Goal: Task Accomplishment & Management: Manage account settings

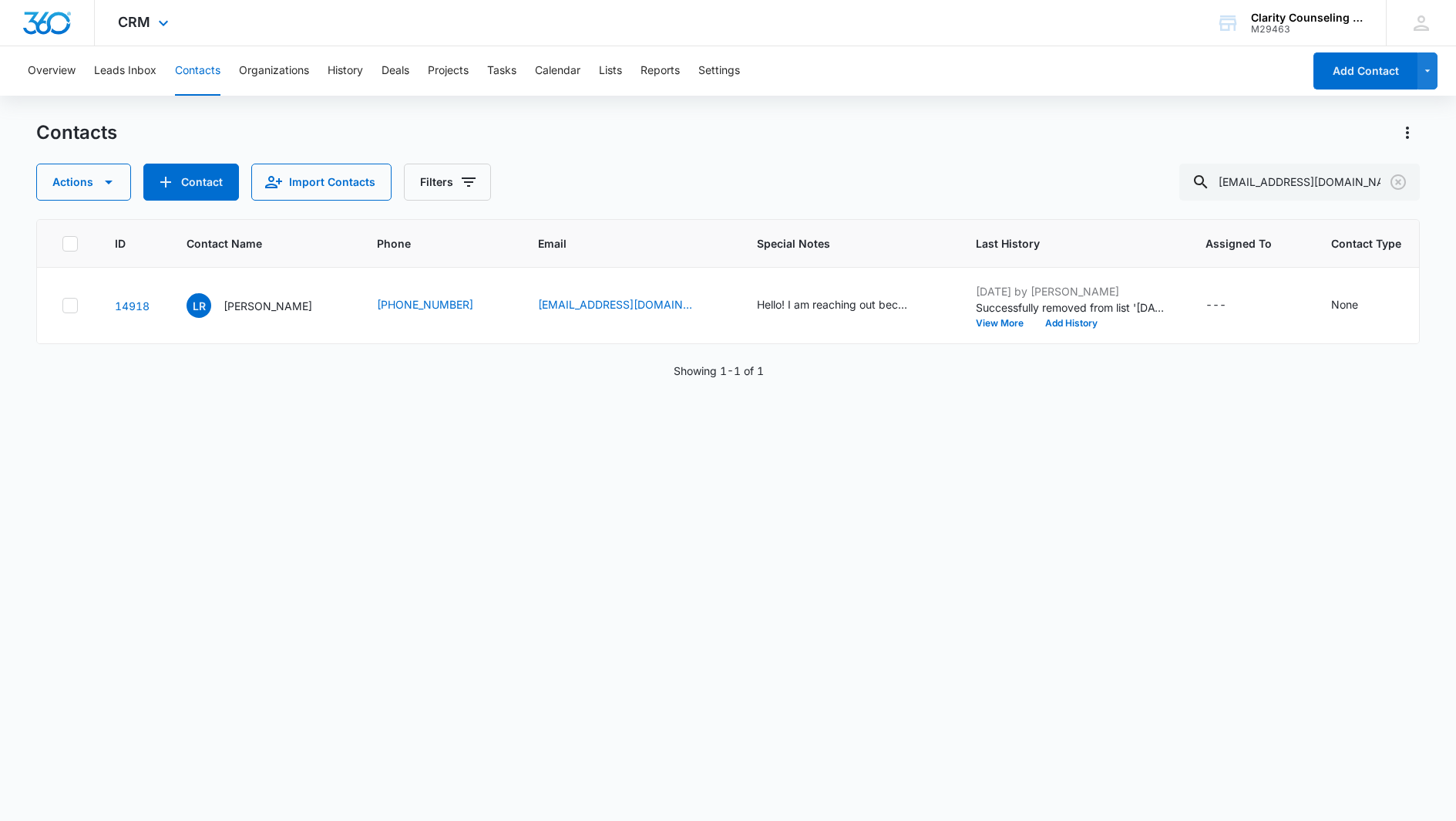
scroll to position [0, 89]
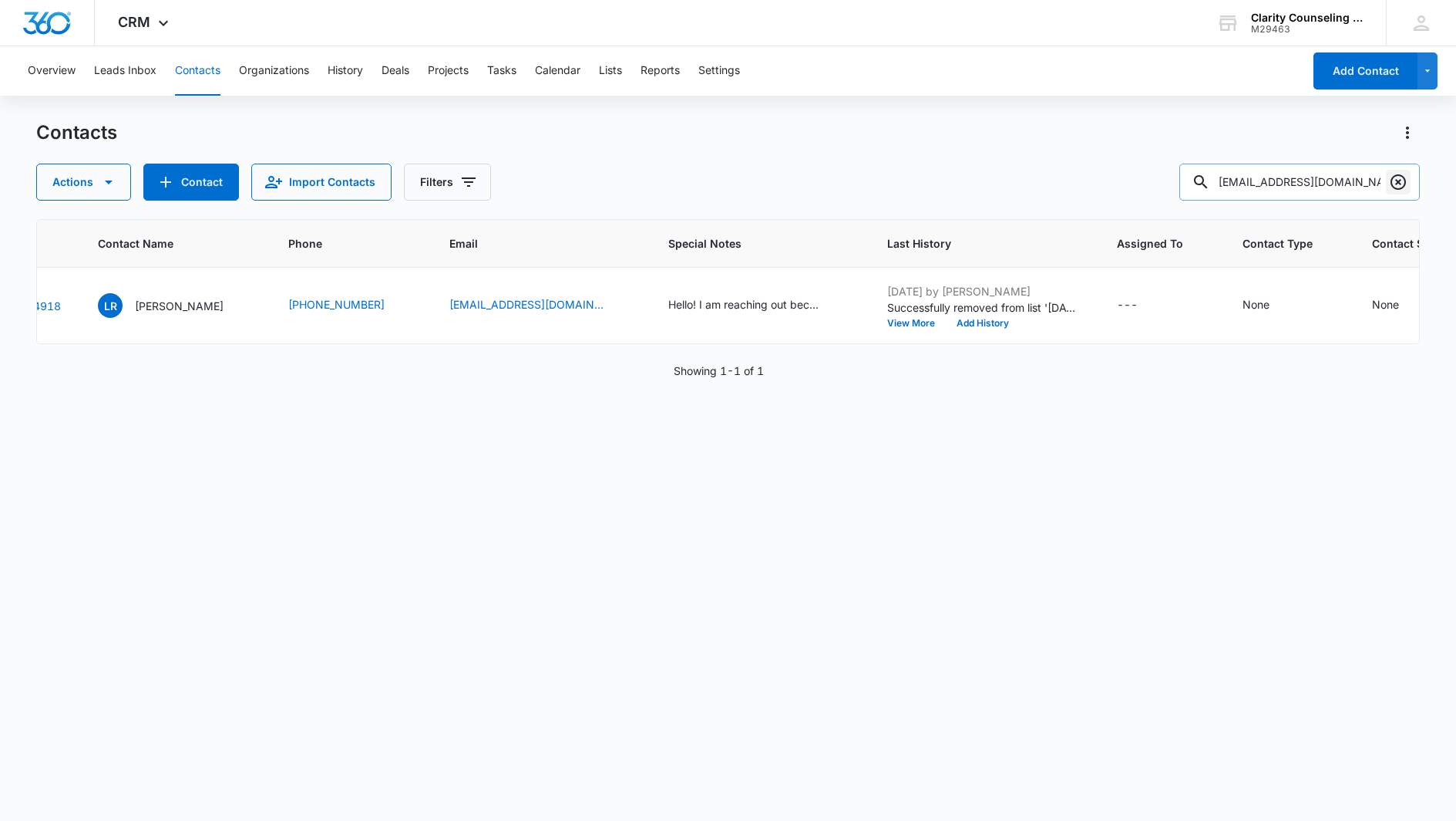
click at [1391, 185] on icon "Clear" at bounding box center [1398, 182] width 19 height 19
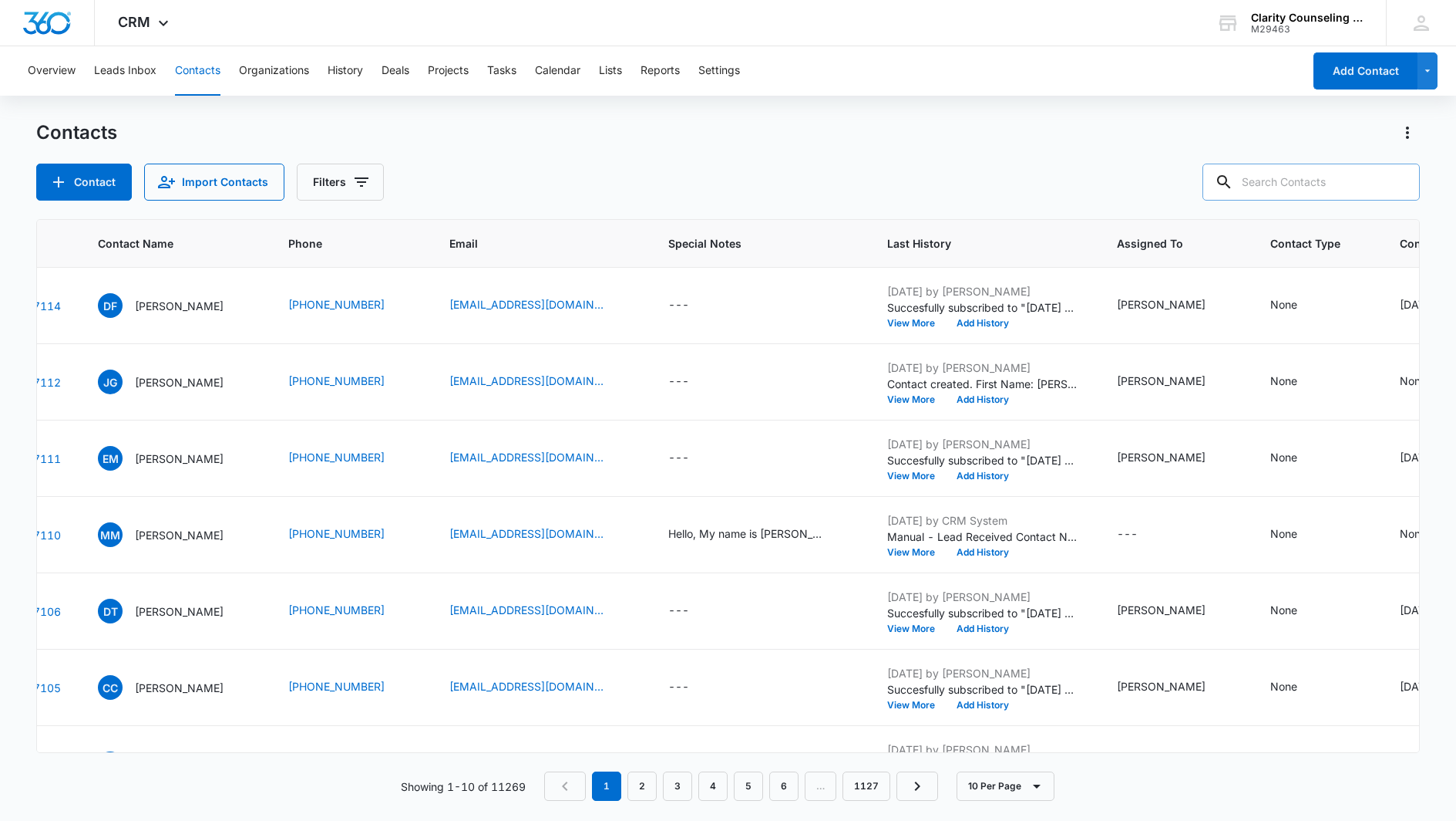
click at [1366, 182] on input "text" at bounding box center [1311, 182] width 217 height 37
paste input "[EMAIL_ADDRESS][DOMAIN_NAME]"
type input "[EMAIL_ADDRESS][DOMAIN_NAME]"
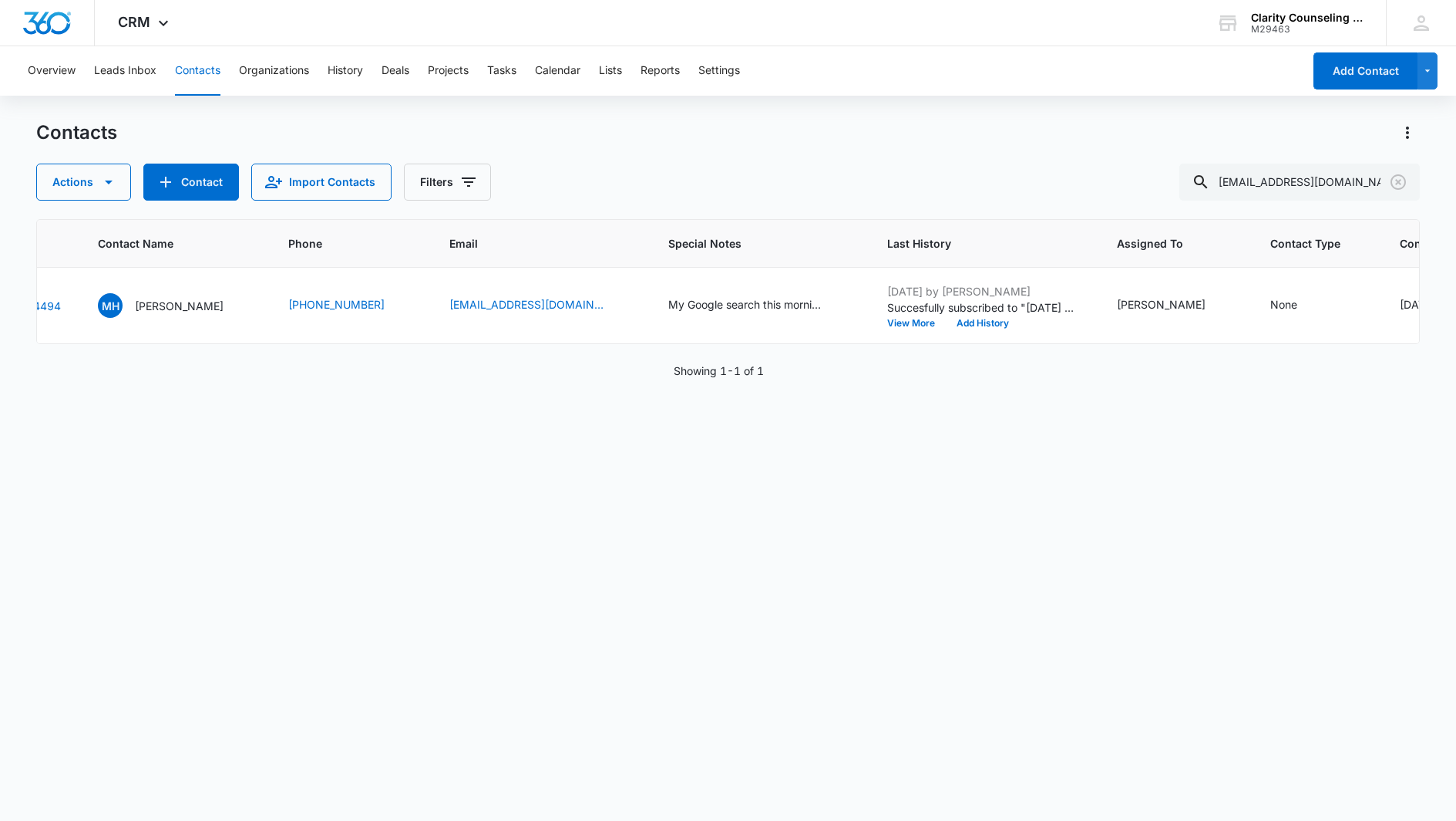
click at [1399, 178] on icon "Clear" at bounding box center [1398, 182] width 19 height 19
click at [1399, 178] on div at bounding box center [1398, 182] width 25 height 37
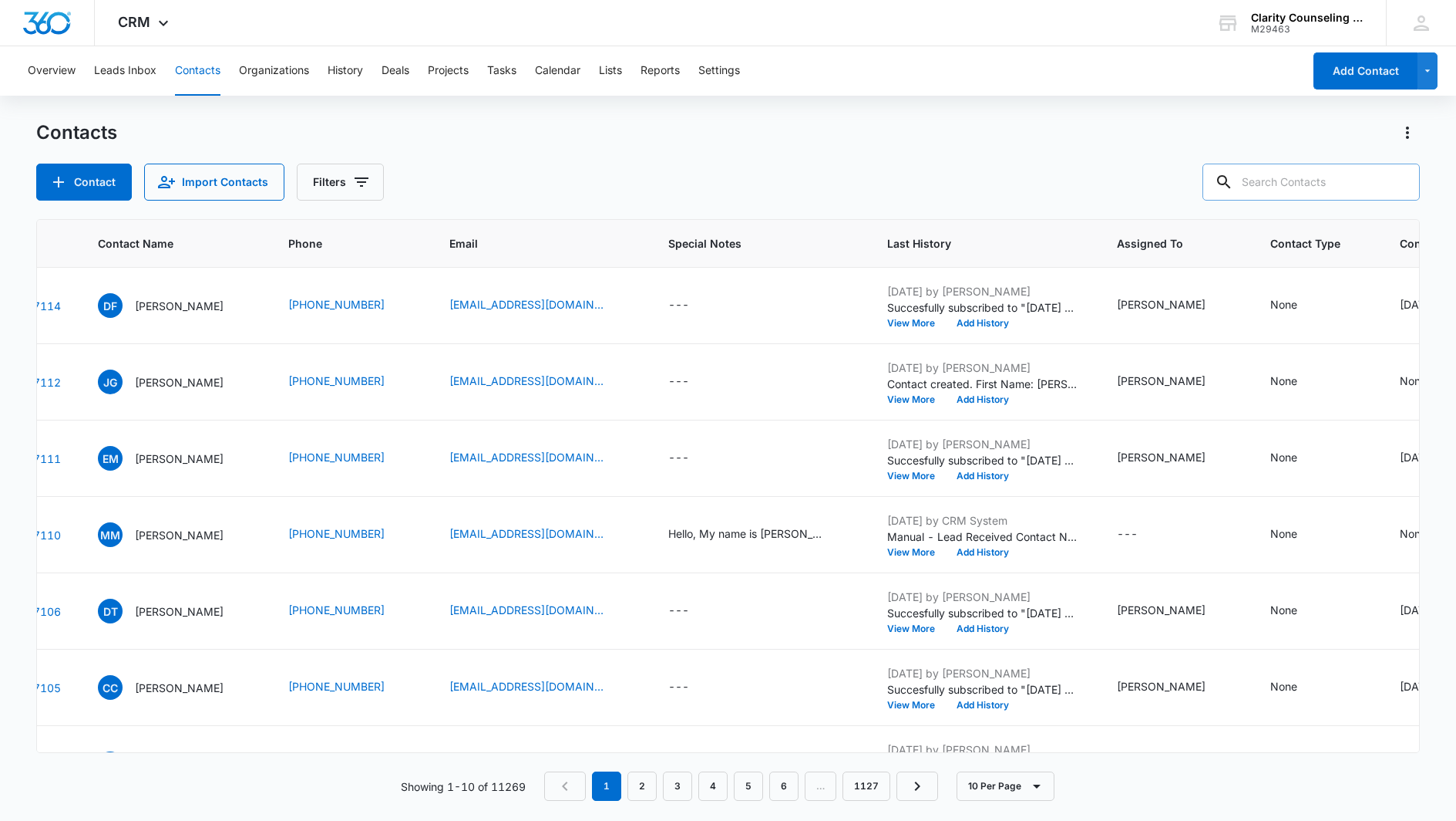
paste input "[EMAIL_ADDRESS][DOMAIN_NAME]"
type input "[EMAIL_ADDRESS][DOMAIN_NAME]"
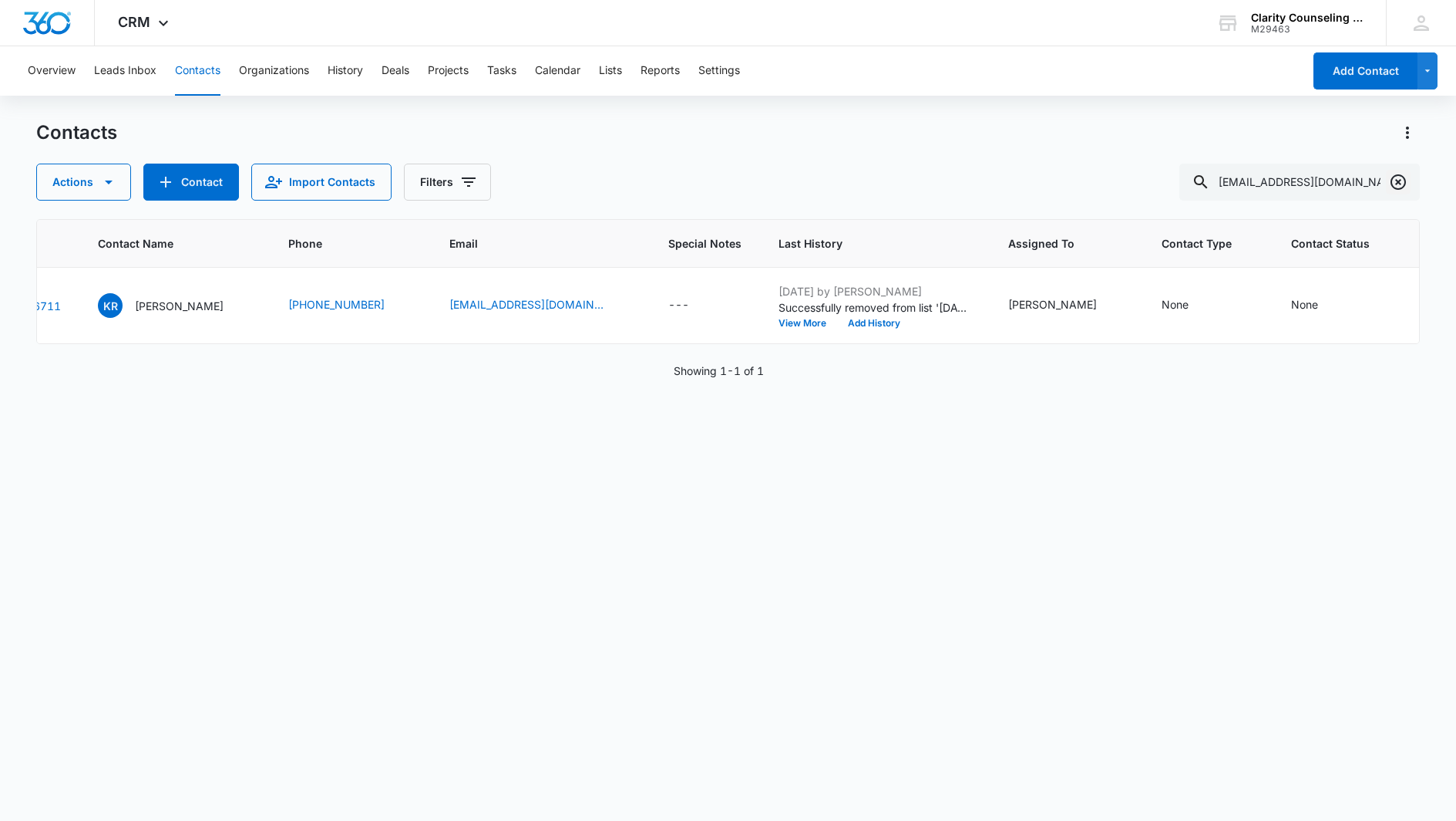
click at [1400, 178] on icon "Clear" at bounding box center [1398, 182] width 19 height 19
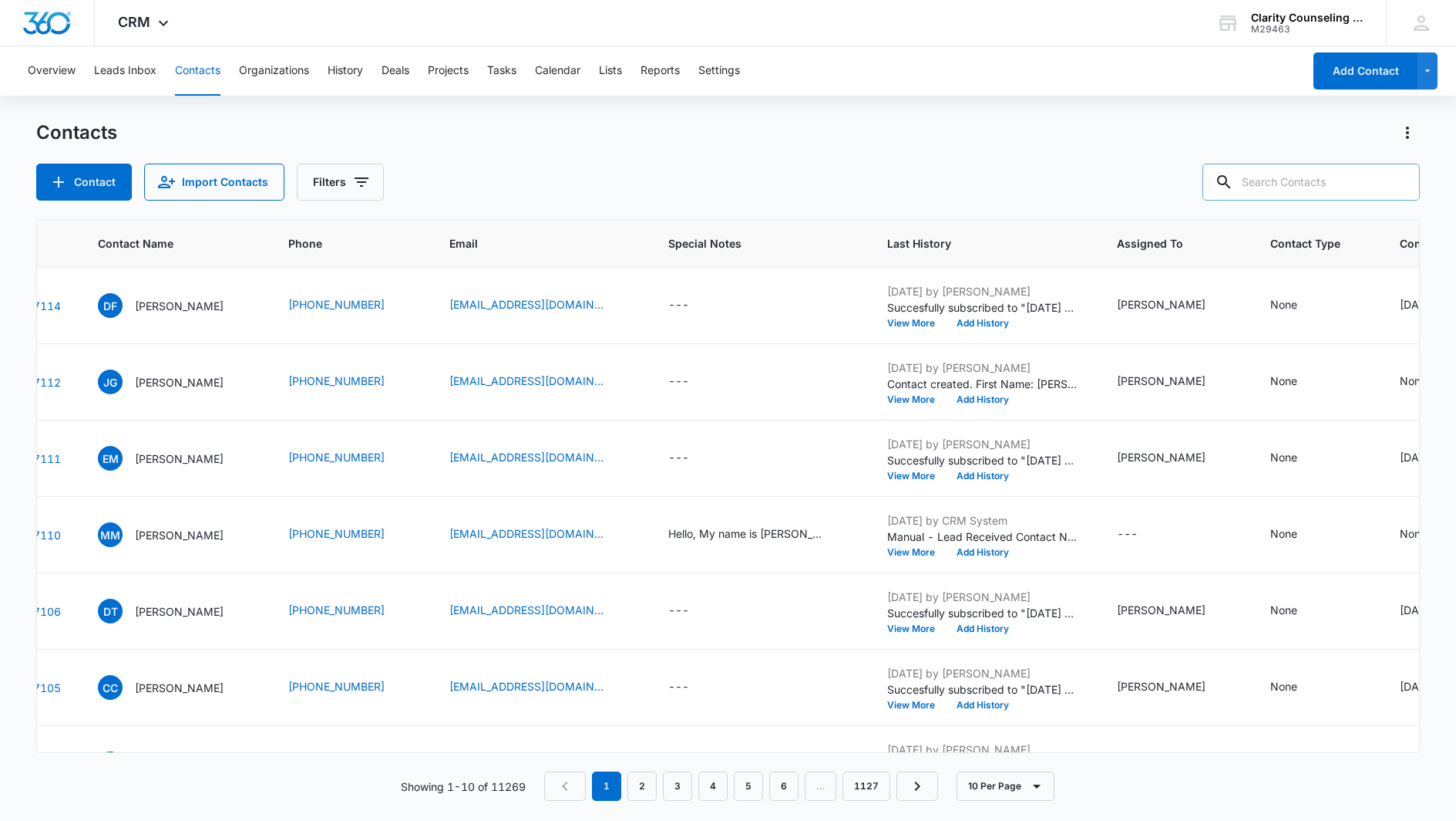
paste input "[EMAIL_ADDRESS][DOMAIN_NAME]"
type input "[EMAIL_ADDRESS][DOMAIN_NAME]"
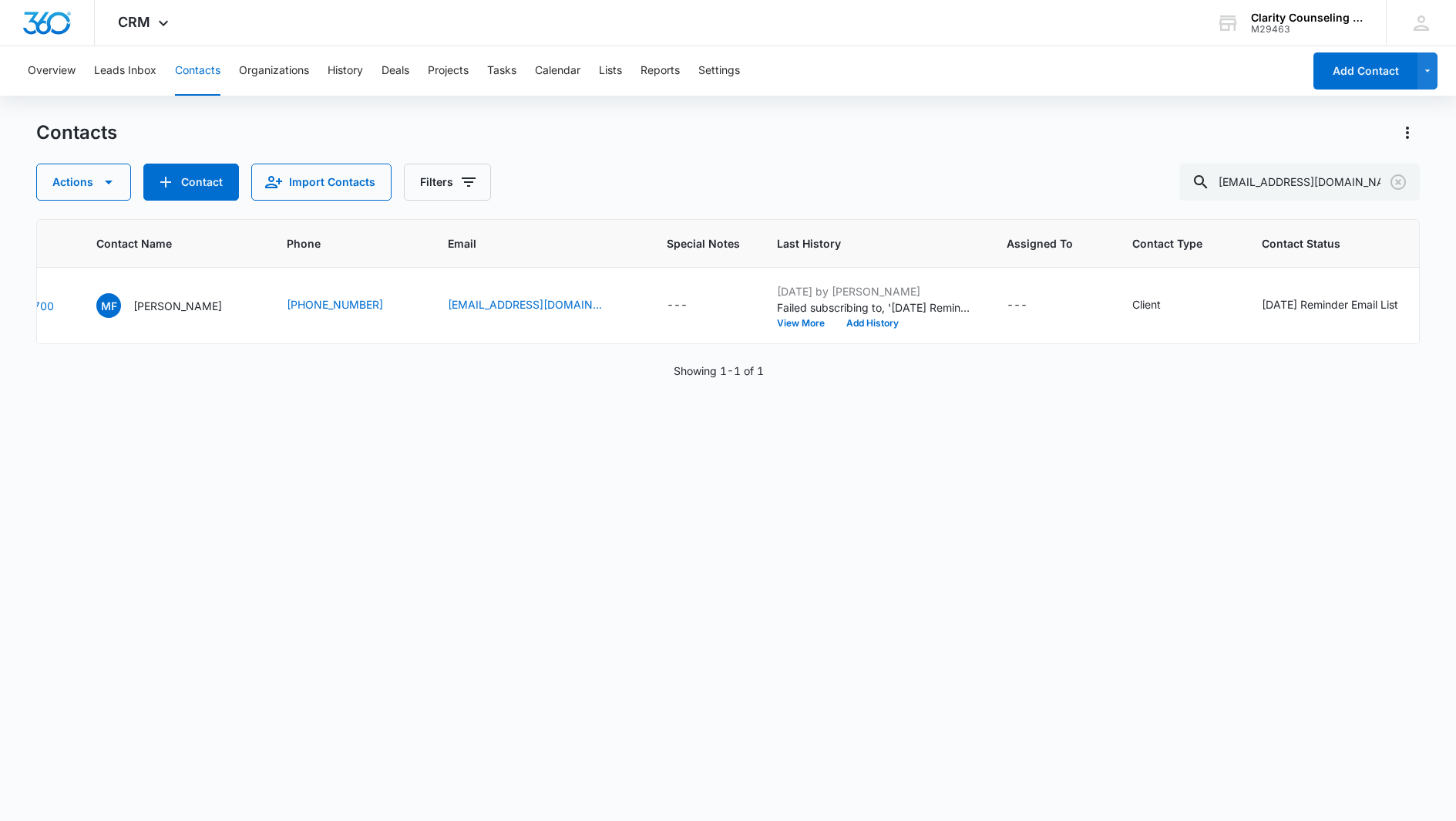
click at [1400, 179] on icon "Clear" at bounding box center [1398, 181] width 15 height 15
click at [1400, 179] on div at bounding box center [1398, 182] width 25 height 37
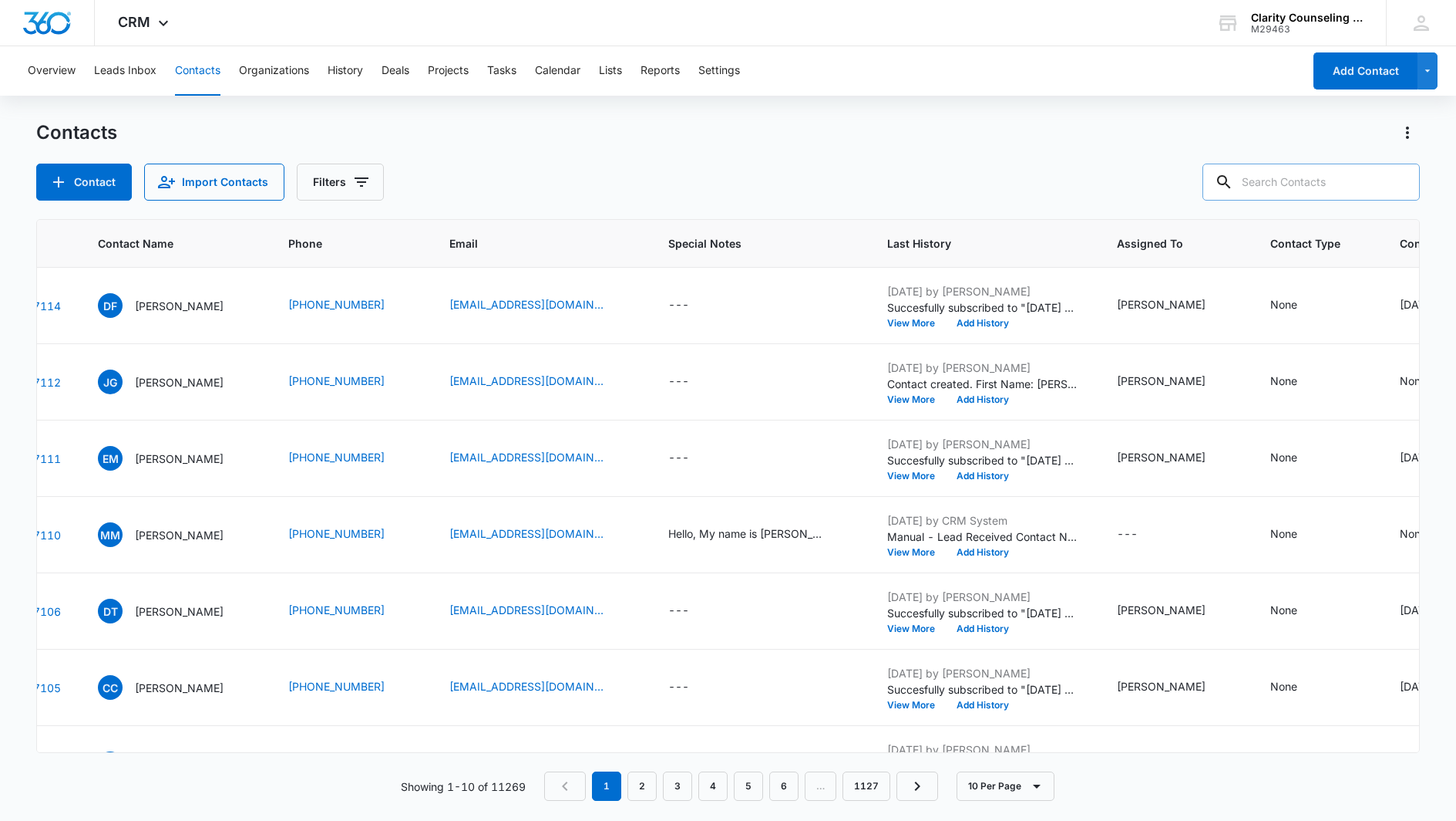
paste input "[EMAIL_ADDRESS][DOMAIN_NAME]"
type input "[EMAIL_ADDRESS][DOMAIN_NAME]"
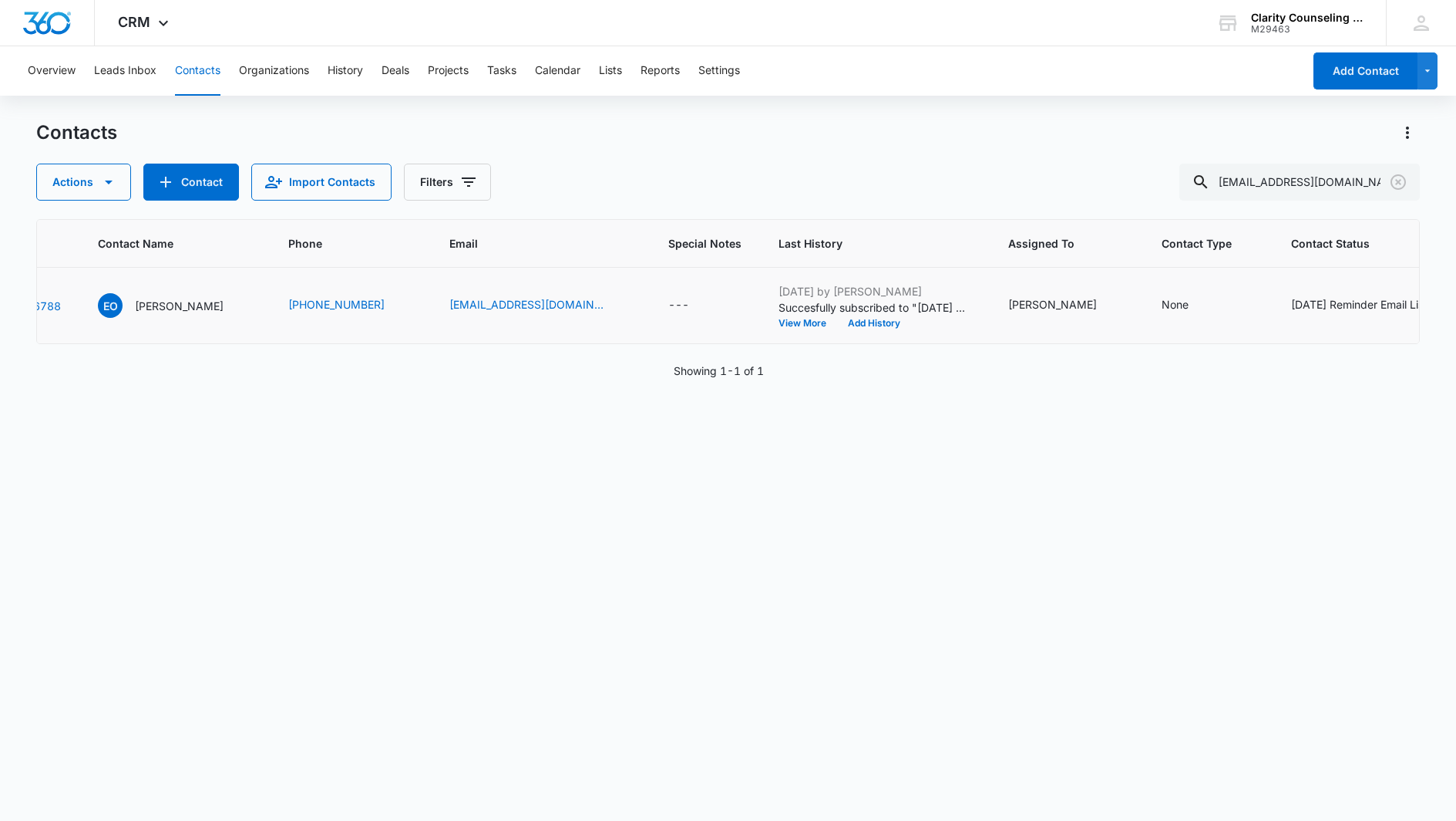
click at [1327, 304] on div "[DATE] Reminder Email List" at bounding box center [1360, 304] width 137 height 16
click at [1146, 297] on icon "Remove Saturday Reminder Email List" at bounding box center [1148, 293] width 11 height 12
click at [1179, 339] on button "Save" at bounding box center [1194, 341] width 45 height 29
click at [1401, 183] on icon "Clear" at bounding box center [1398, 182] width 19 height 19
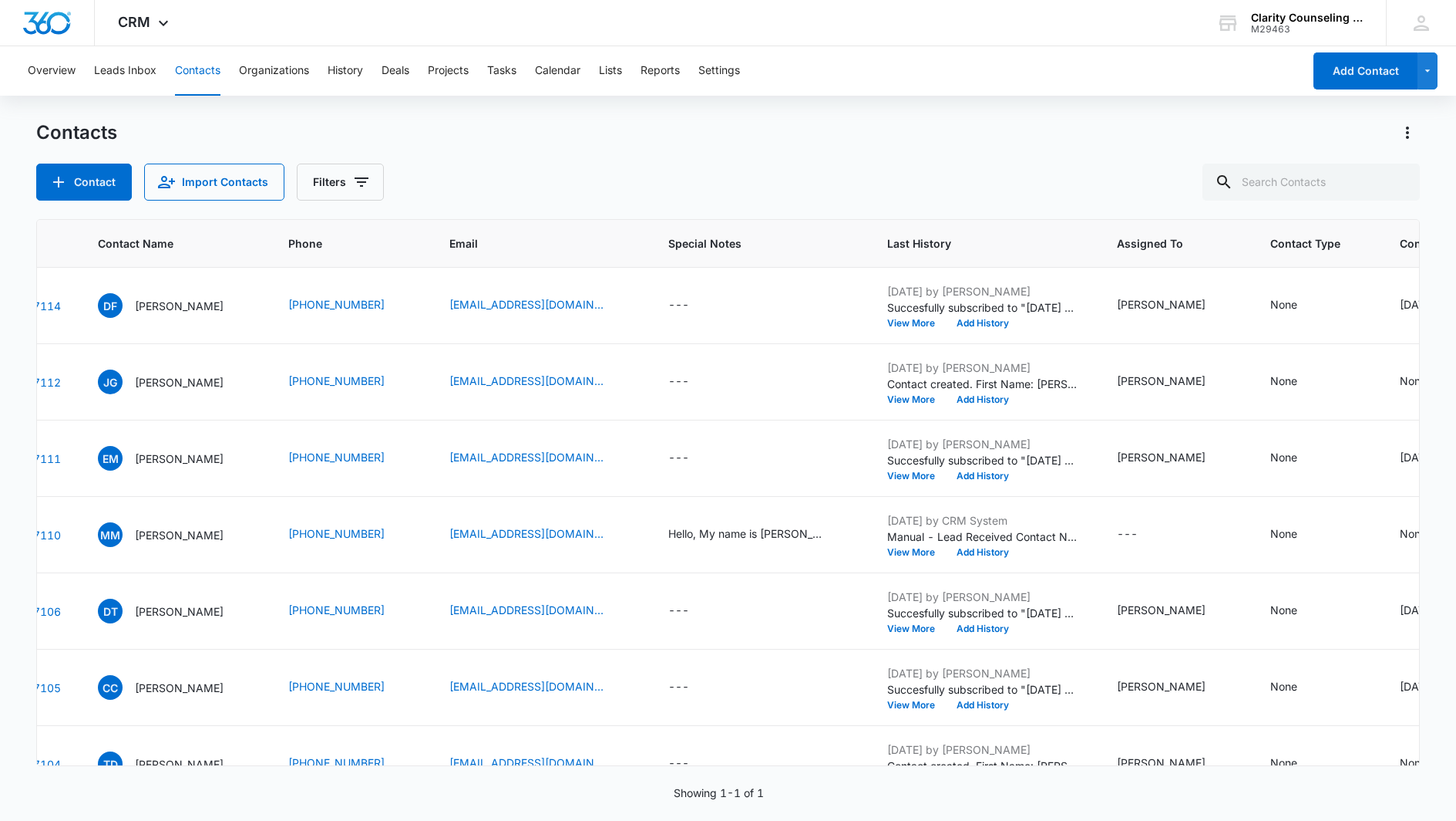
click at [1401, 183] on div at bounding box center [1398, 182] width 25 height 37
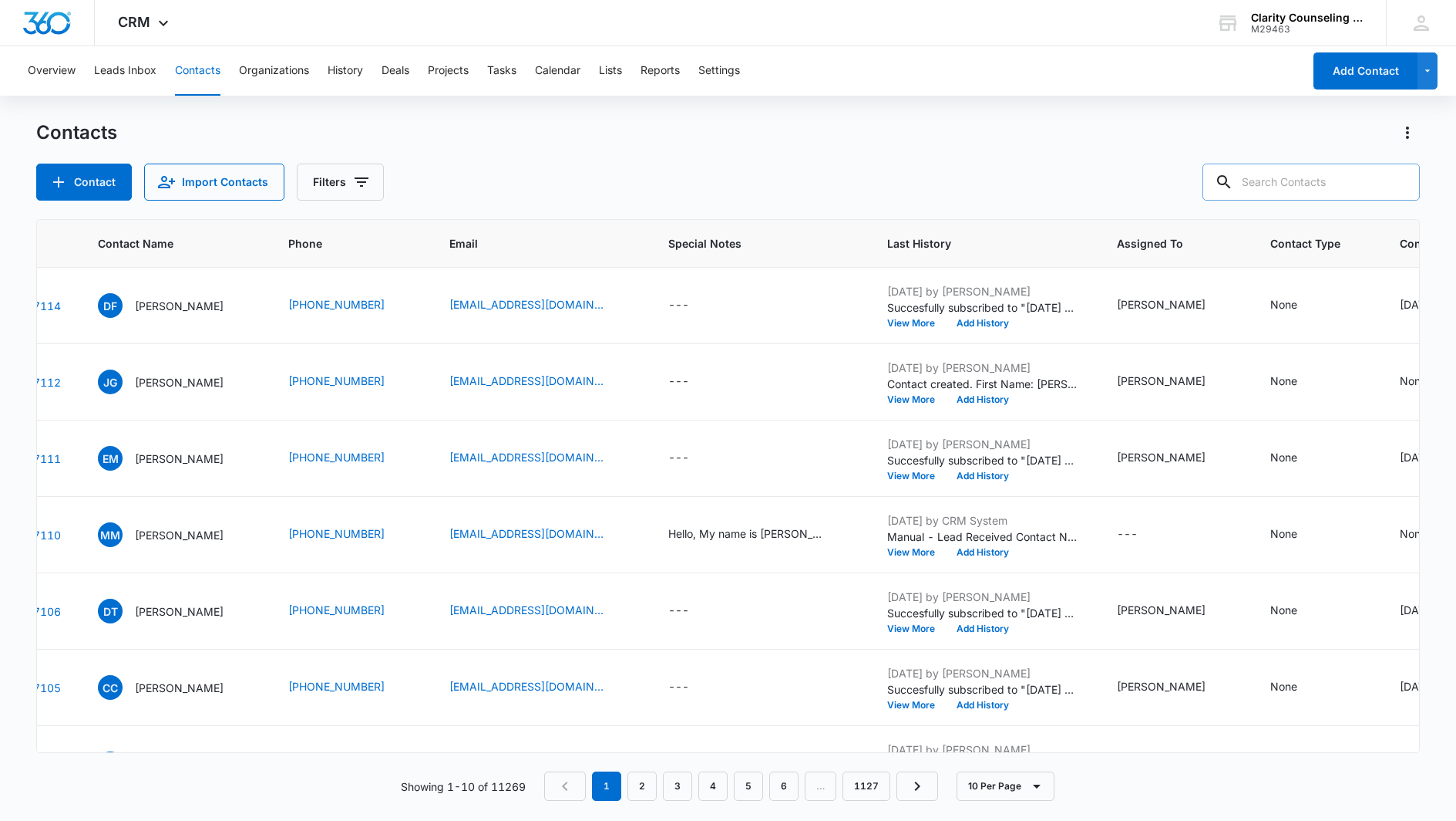
paste input "[EMAIL_ADDRESS][DOMAIN_NAME]"
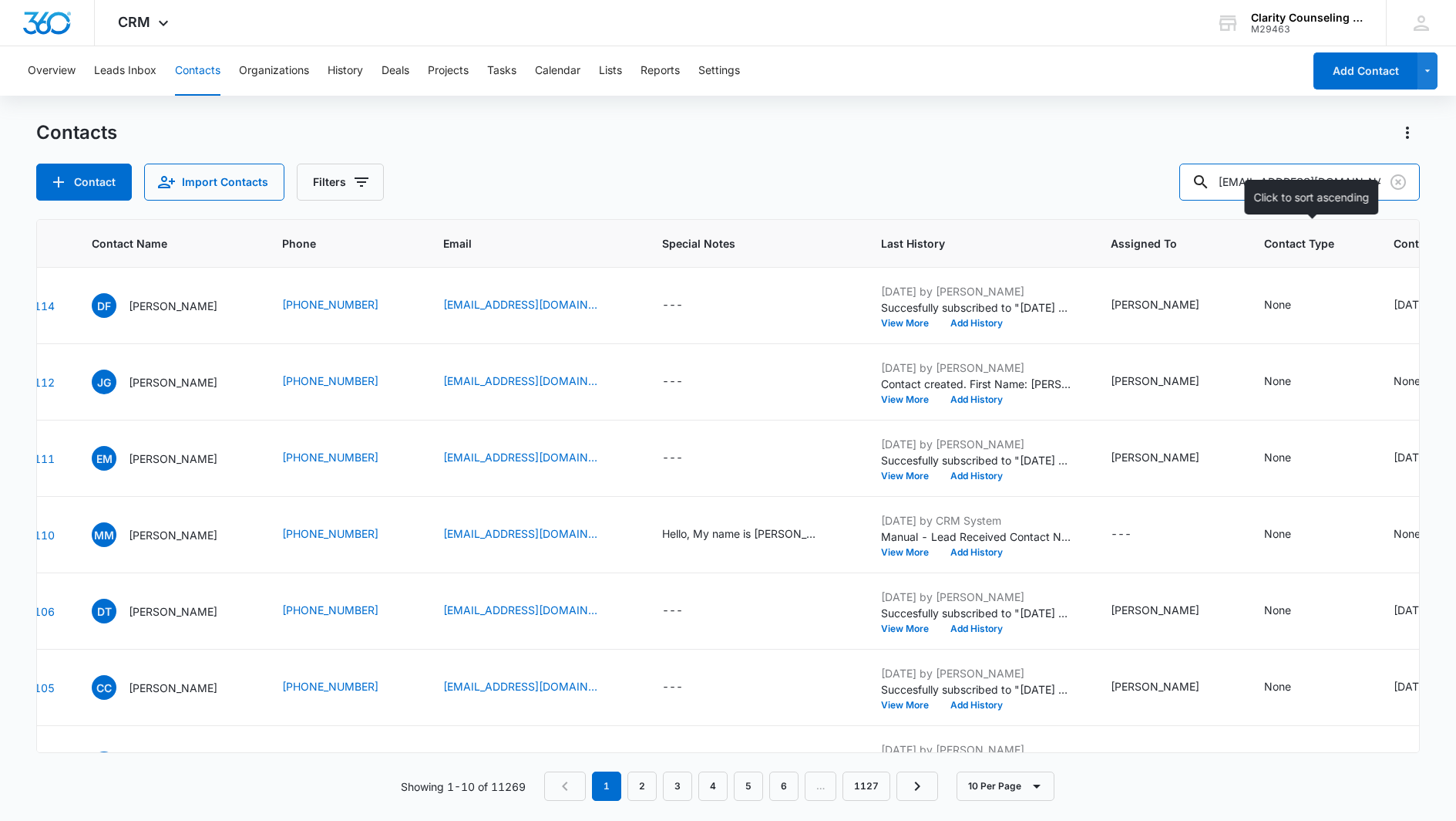
scroll to position [0, 95]
type input "[EMAIL_ADDRESS][DOMAIN_NAME]"
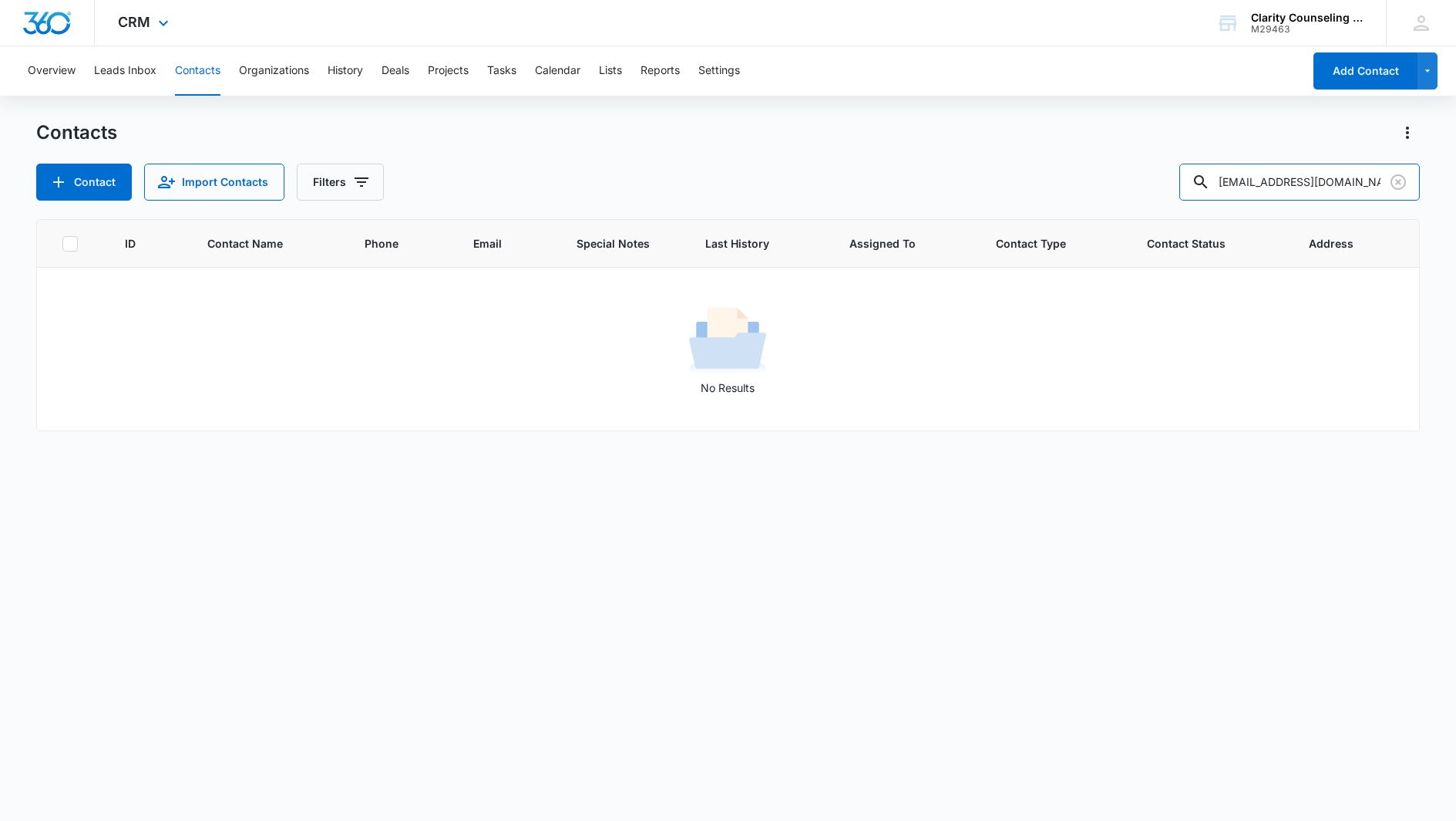
scroll to position [0, 0]
click at [1397, 184] on icon "Clear" at bounding box center [1398, 181] width 15 height 15
click at [1397, 184] on div at bounding box center [1398, 182] width 25 height 37
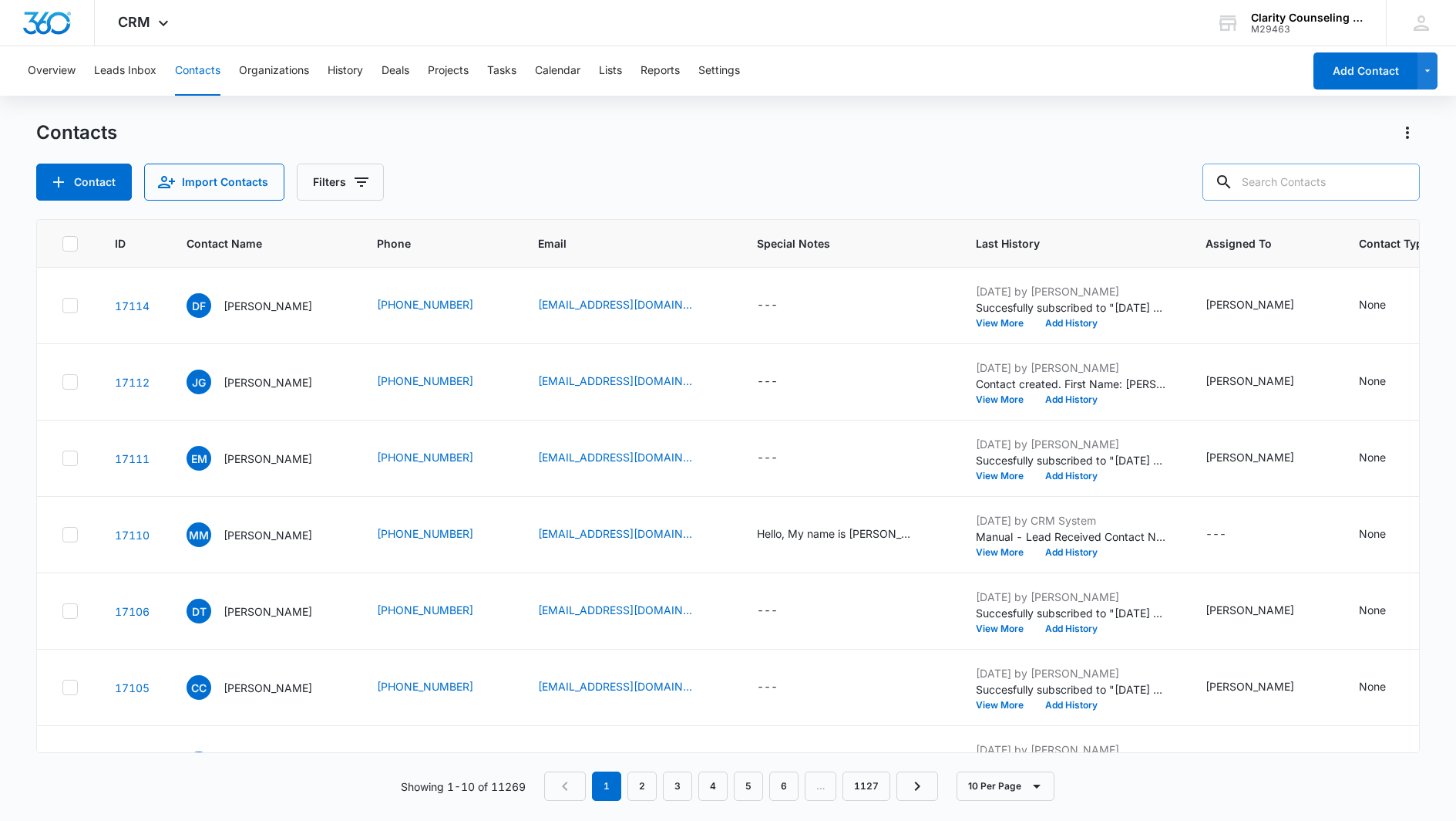
paste input "[EMAIL_ADDRESS][DOMAIN_NAME]"
type input "[EMAIL_ADDRESS][DOMAIN_NAME]"
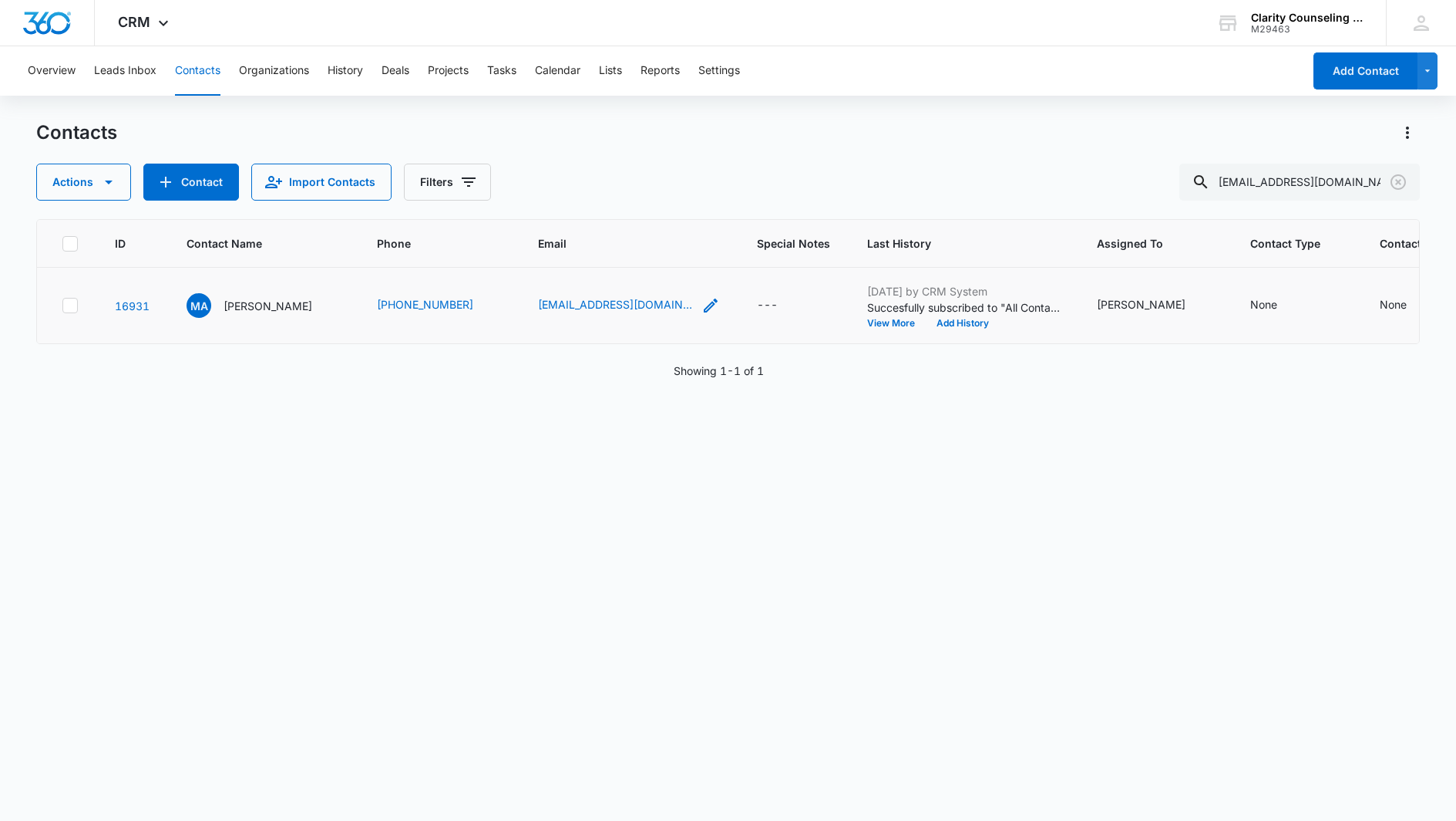
click at [702, 304] on icon "Email - markushasmagic@gmail.com - Select to Edit Field" at bounding box center [711, 305] width 19 height 19
click at [697, 202] on input "[EMAIL_ADDRESS][DOMAIN_NAME]" at bounding box center [620, 207] width 194 height 37
drag, startPoint x: 698, startPoint y: 207, endPoint x: 430, endPoint y: 193, distance: 268.4
click at [430, 193] on div "Contacts Actions Contact Import Contacts Filters [EMAIL_ADDRESS][DOMAIN_NAME] I…" at bounding box center [728, 470] width 1384 height 699
paste input "sjm305@me"
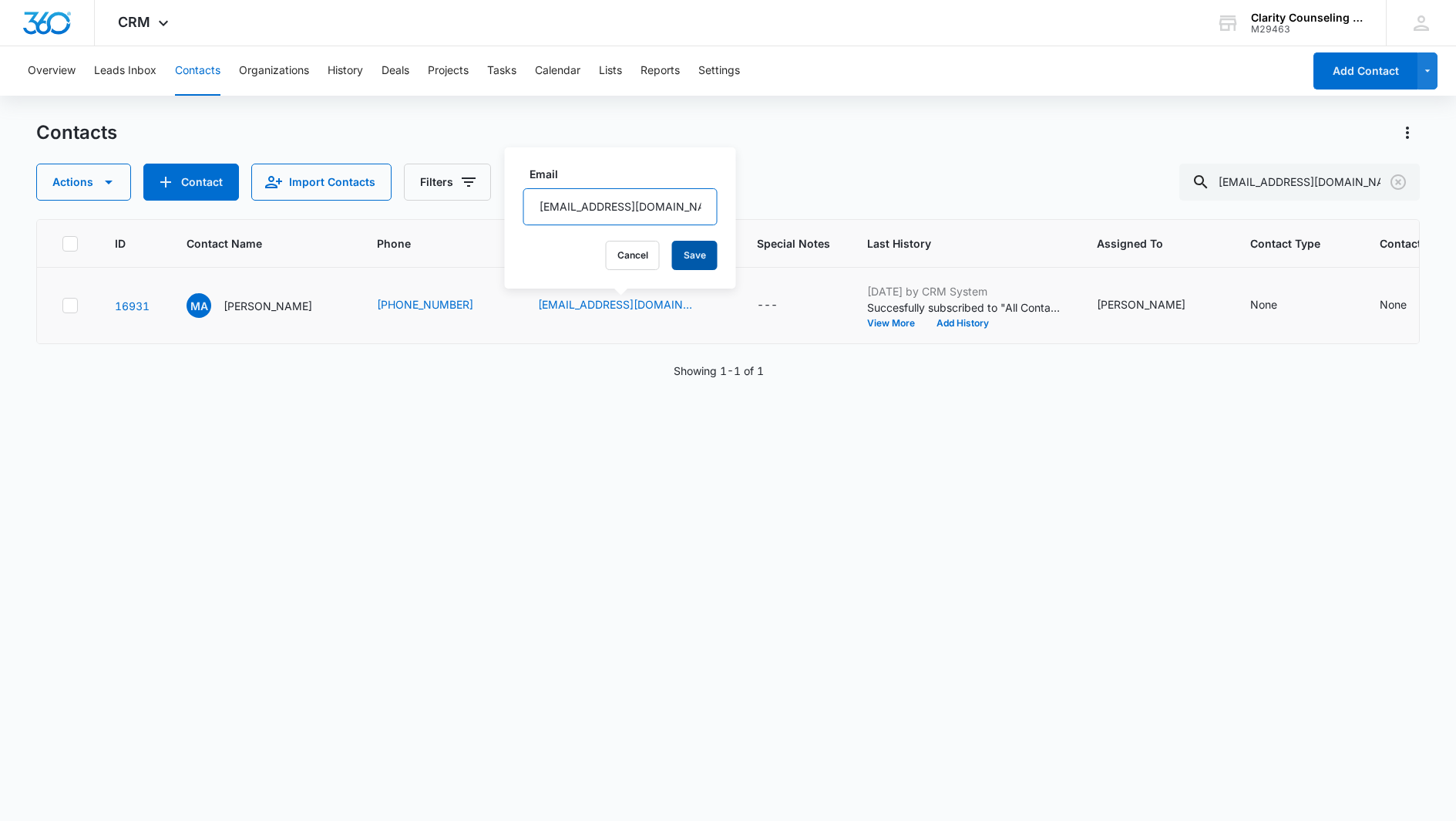
type input "[EMAIL_ADDRESS][DOMAIN_NAME]"
click at [688, 256] on button "Save" at bounding box center [695, 255] width 45 height 29
click at [1395, 179] on icon "Clear" at bounding box center [1398, 182] width 19 height 19
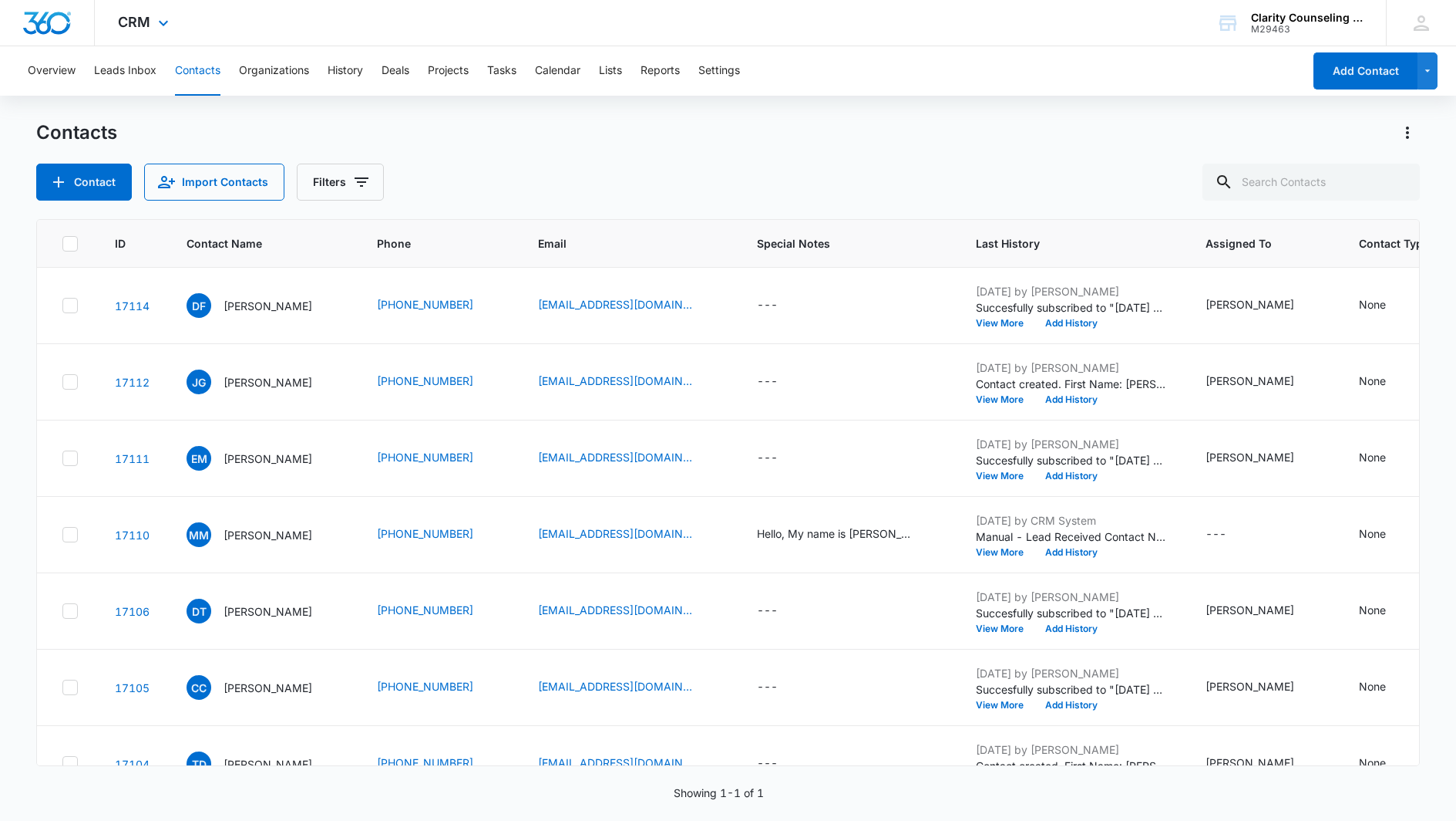
click at [1395, 179] on div at bounding box center [1398, 182] width 25 height 37
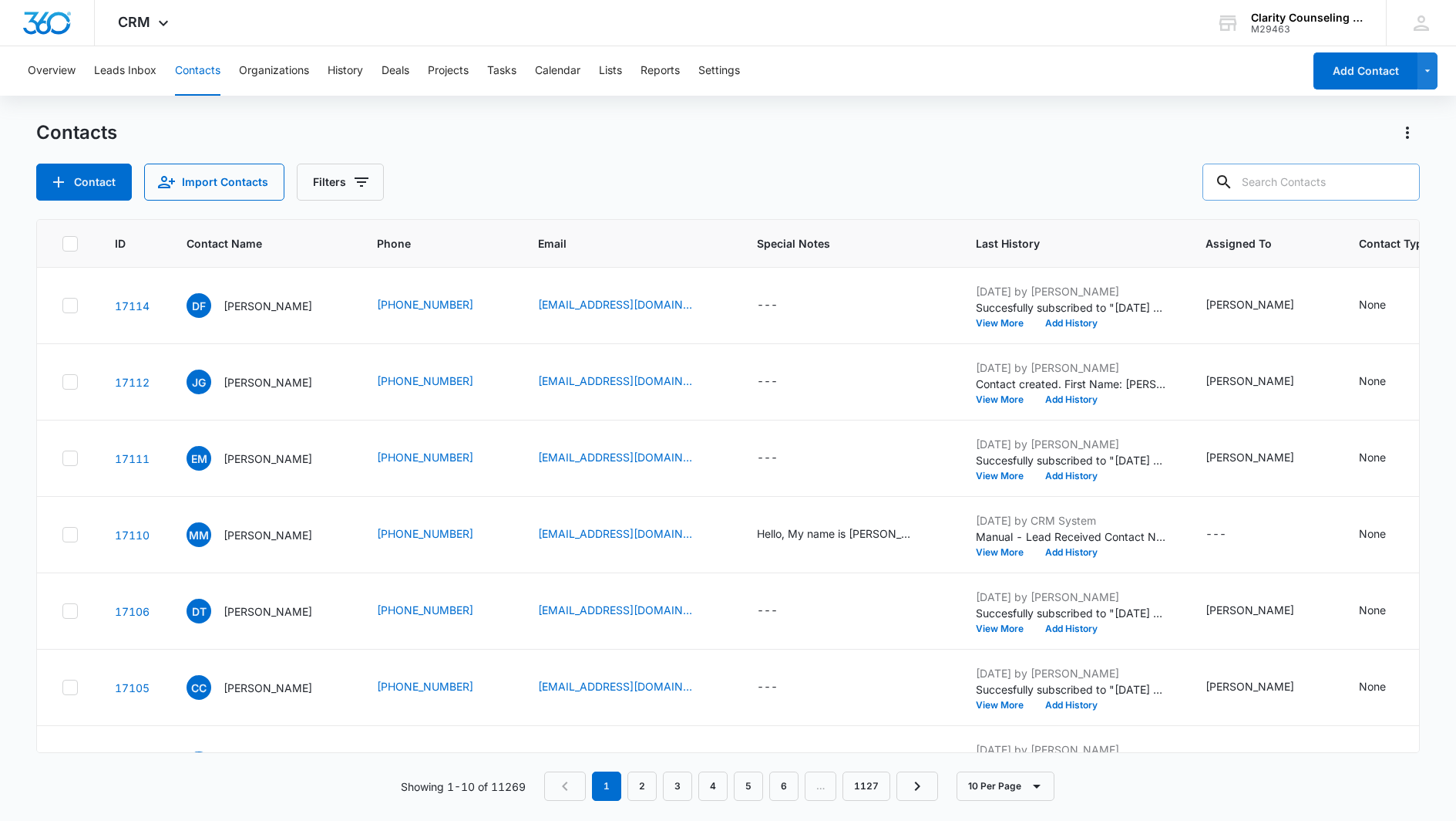
paste input "[EMAIL_ADDRESS][DOMAIN_NAME]"
type input "[EMAIL_ADDRESS][DOMAIN_NAME]"
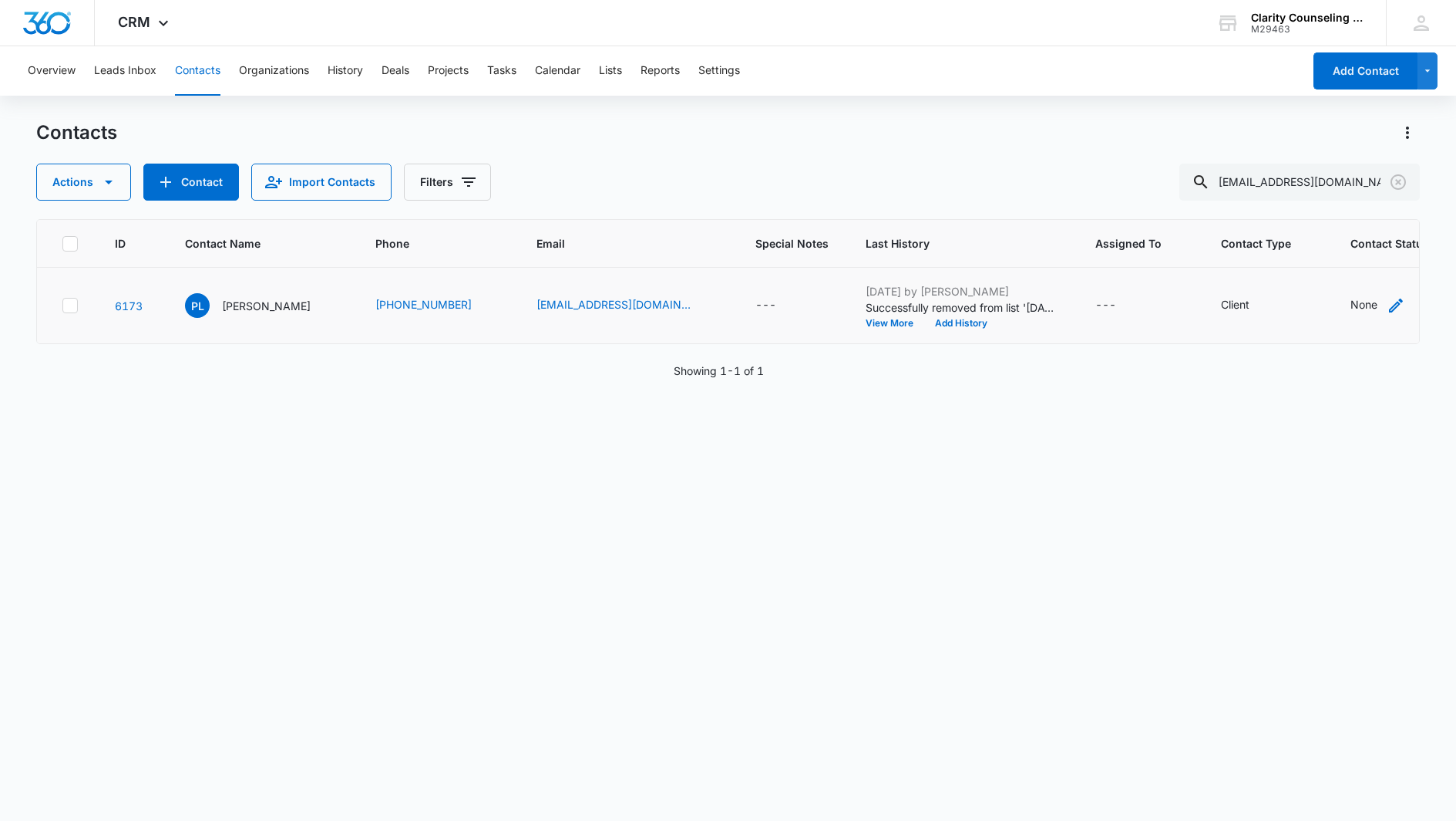
click at [1350, 305] on div "None" at bounding box center [1364, 304] width 27 height 16
click at [1339, 203] on div at bounding box center [1303, 207] width 75 height 20
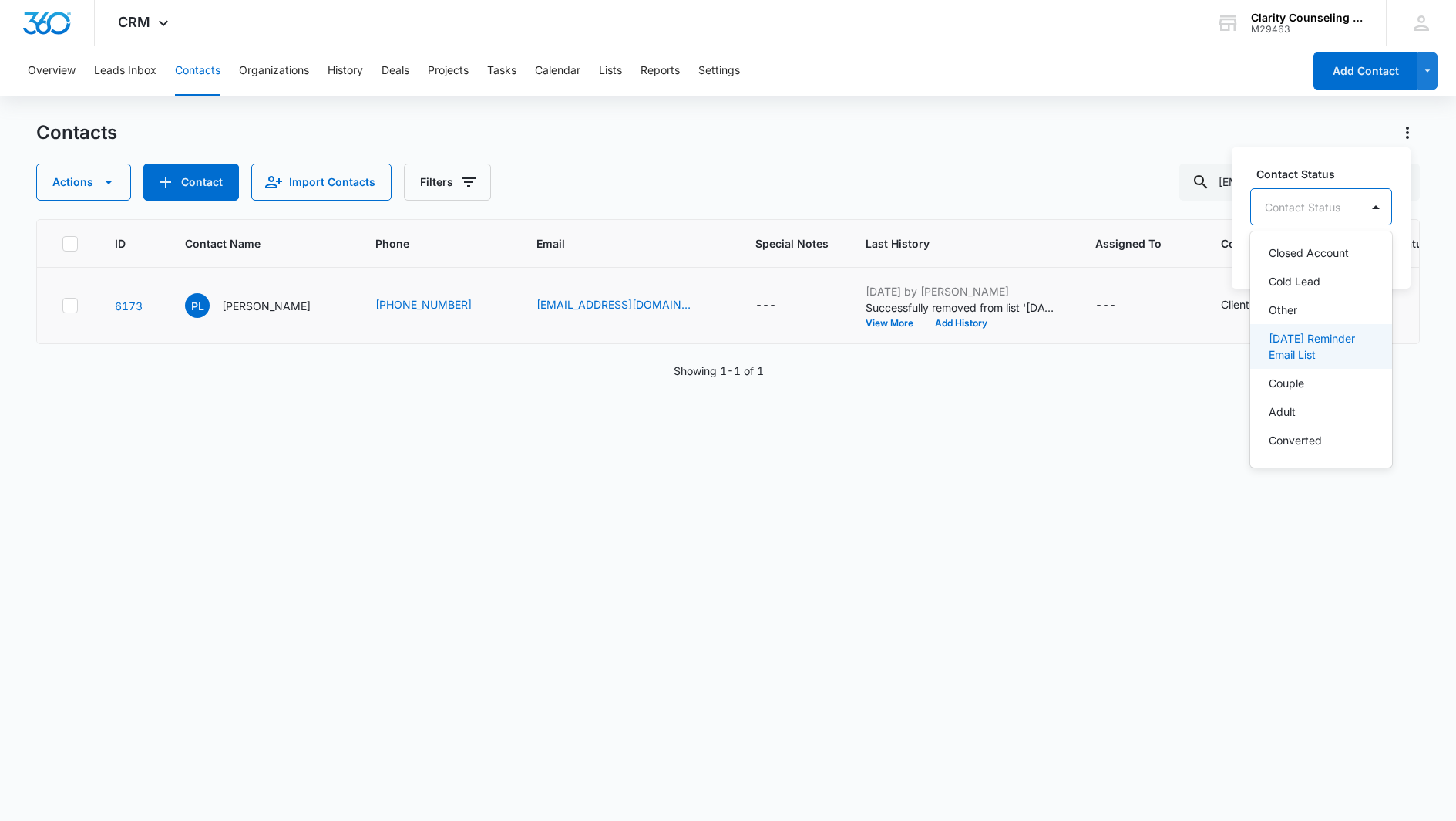
click at [1304, 336] on p "[DATE] Reminder Email List" at bounding box center [1319, 346] width 102 height 32
click at [1402, 193] on div "[DATE] Reminder Email List" at bounding box center [1350, 206] width 197 height 37
click at [1453, 259] on button "Save" at bounding box center [1456, 255] width 45 height 29
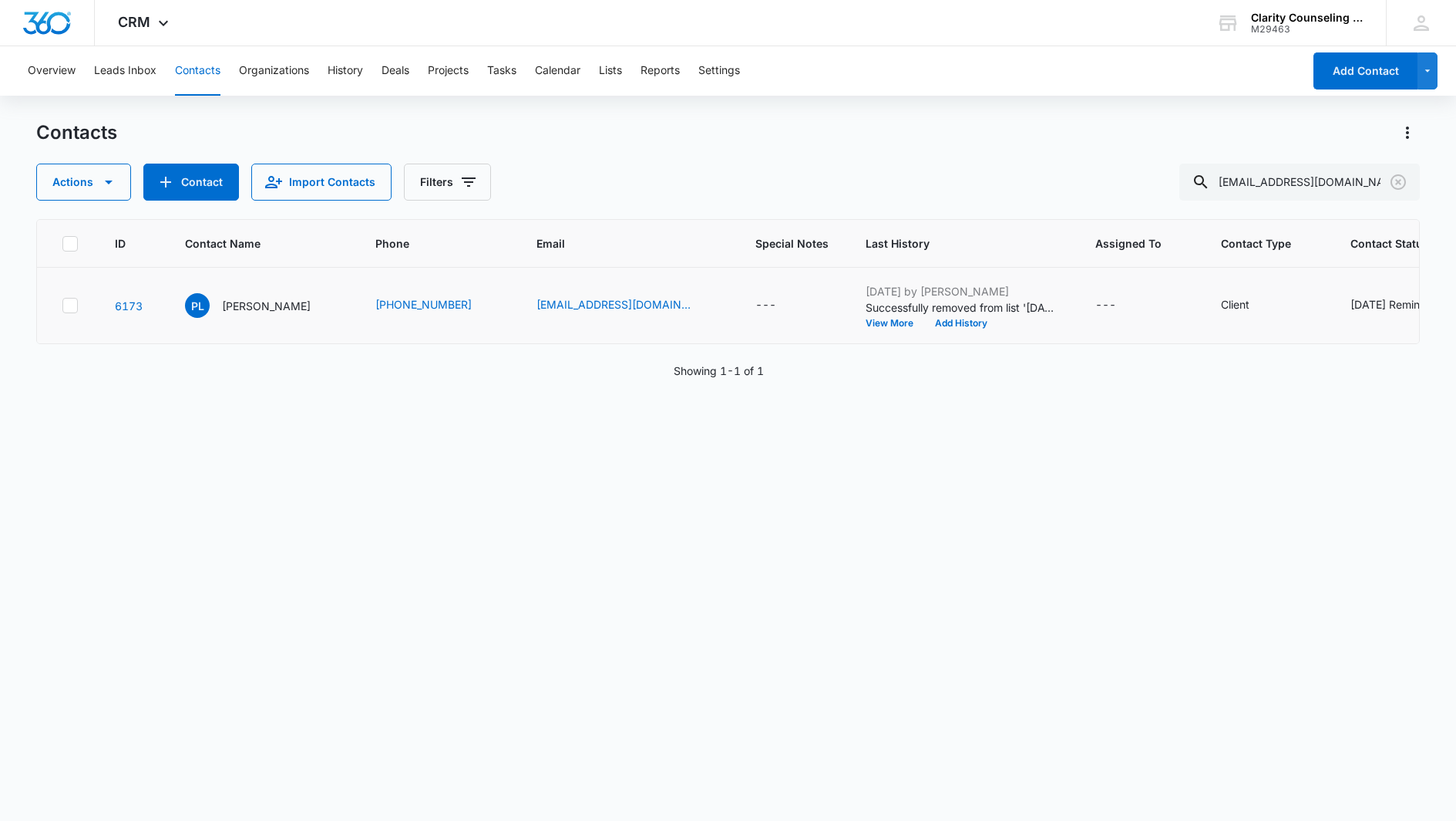
click at [1394, 179] on icon "Clear" at bounding box center [1398, 182] width 19 height 19
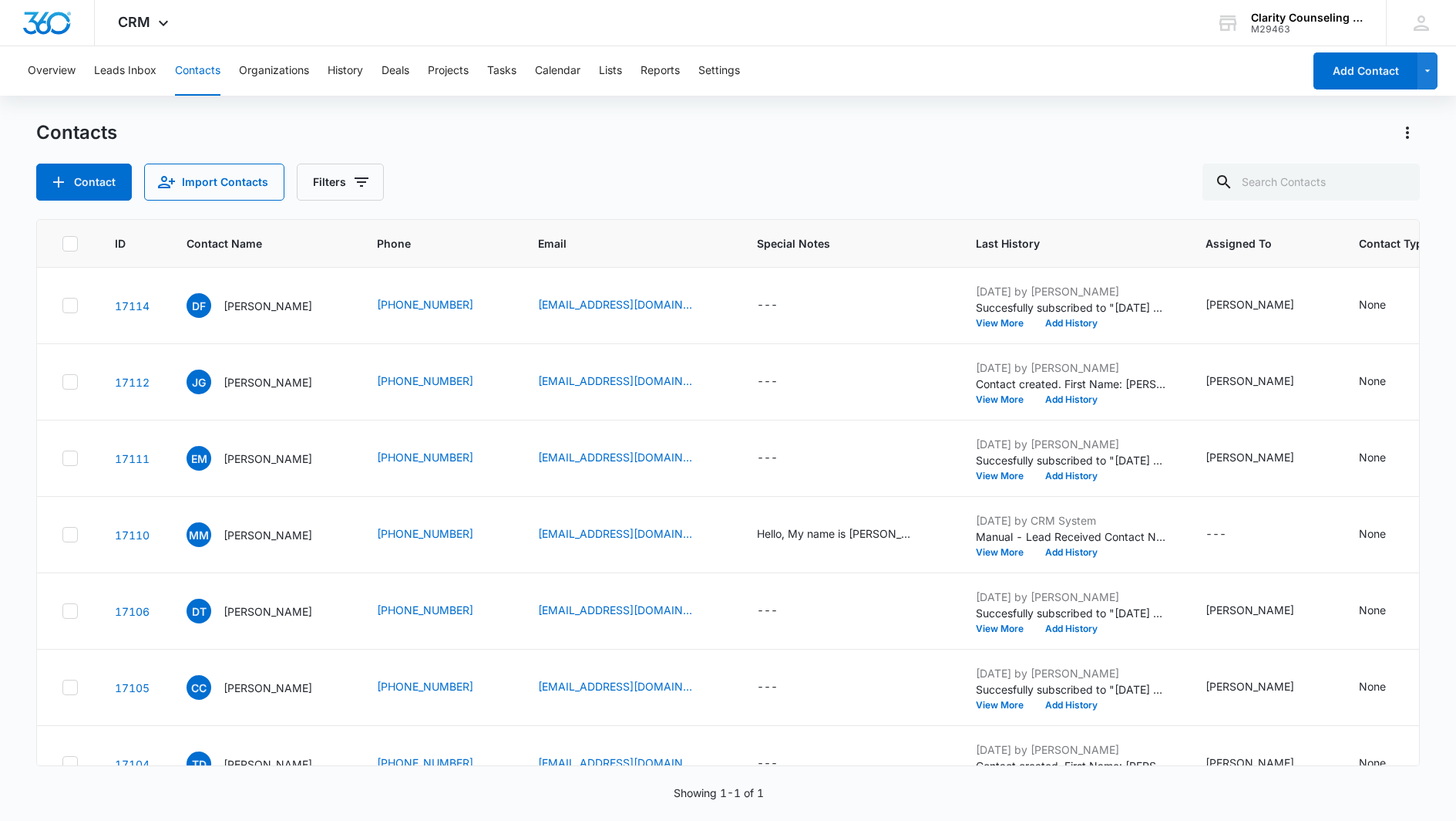
click at [1394, 179] on div at bounding box center [1398, 182] width 25 height 37
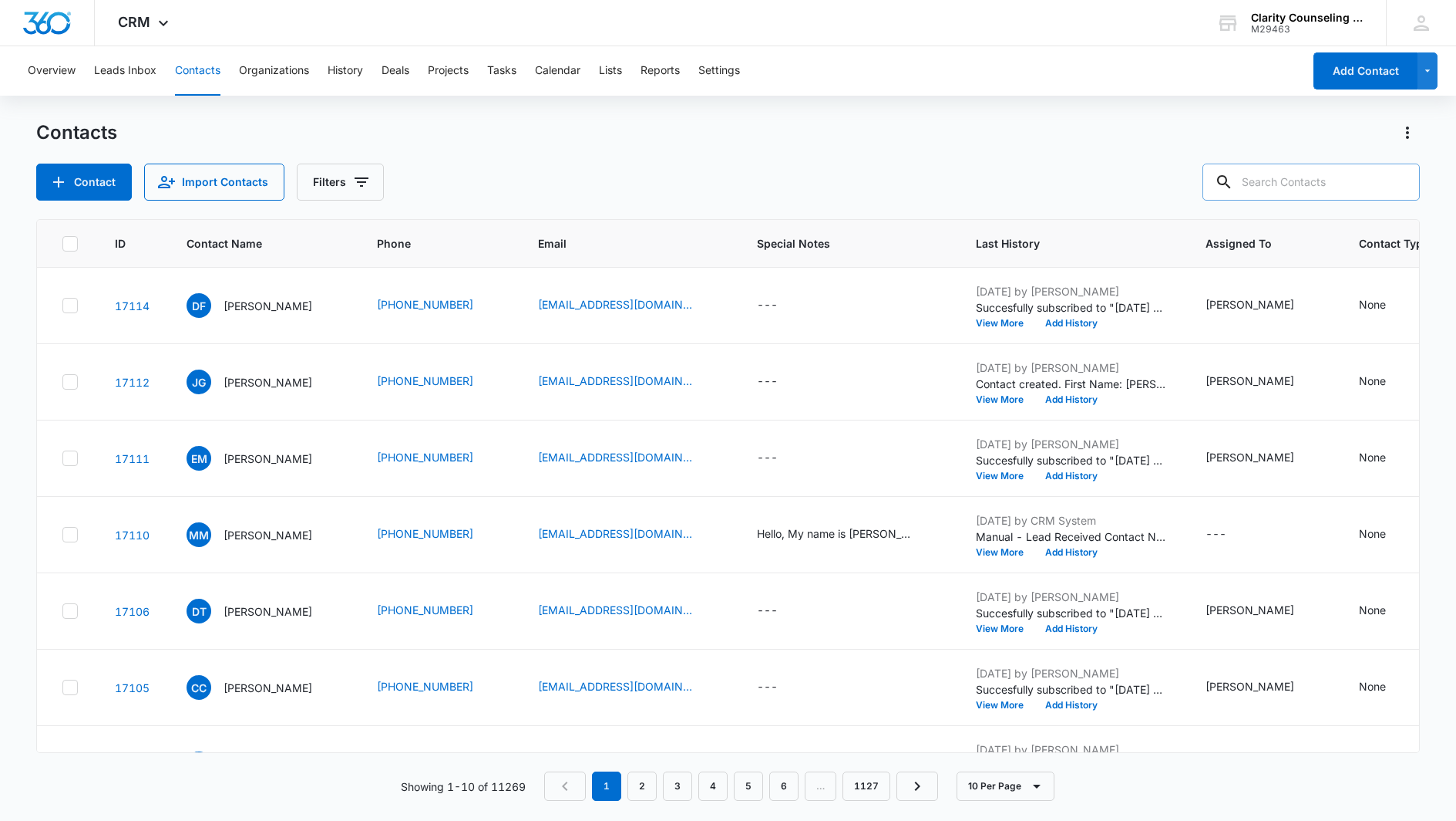
paste input "[EMAIL_ADDRESS][DOMAIN_NAME]"
type input "[EMAIL_ADDRESS][DOMAIN_NAME]"
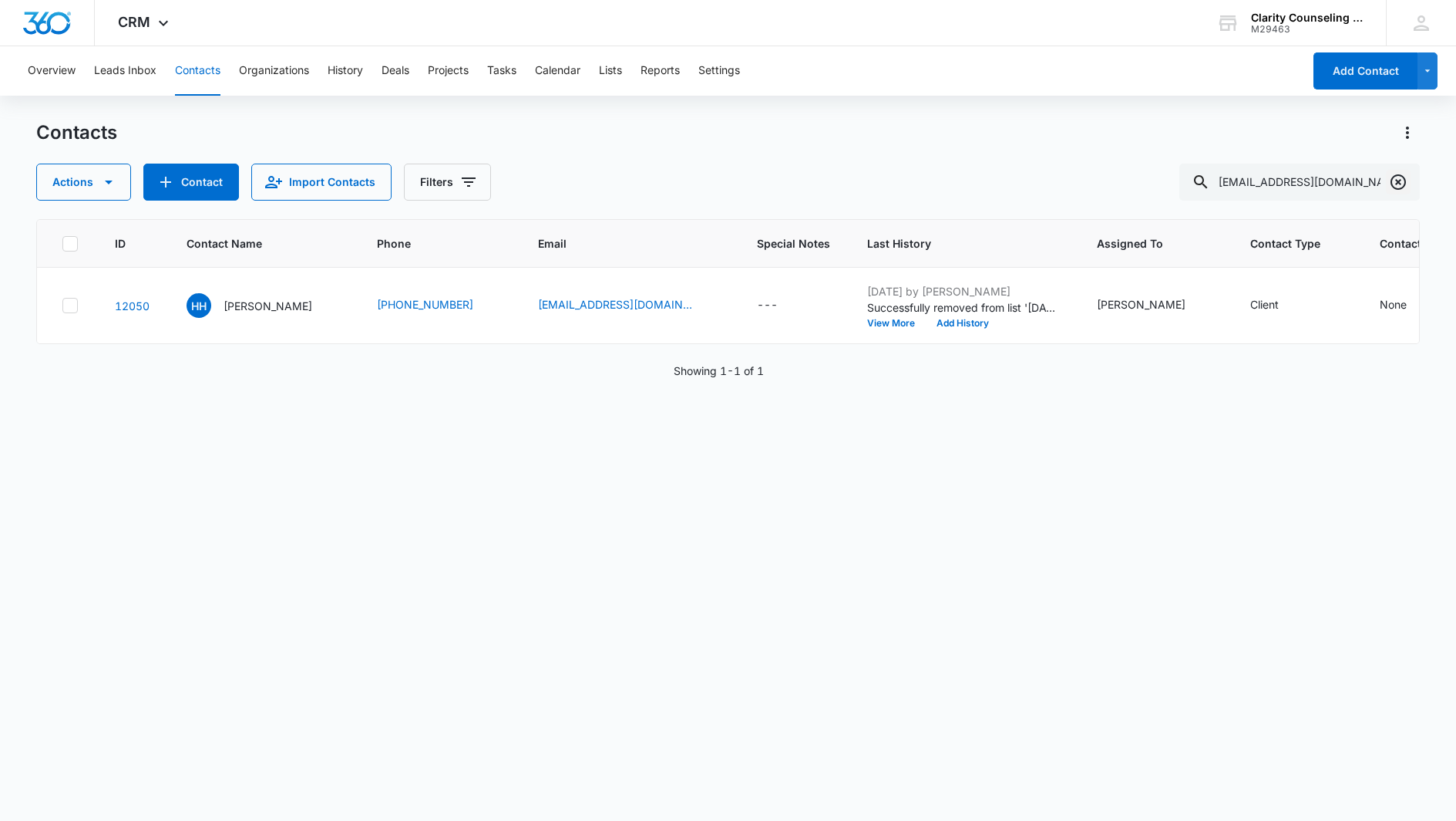
click at [1393, 182] on icon "Clear" at bounding box center [1398, 182] width 19 height 19
click at [1393, 182] on div at bounding box center [1398, 182] width 25 height 37
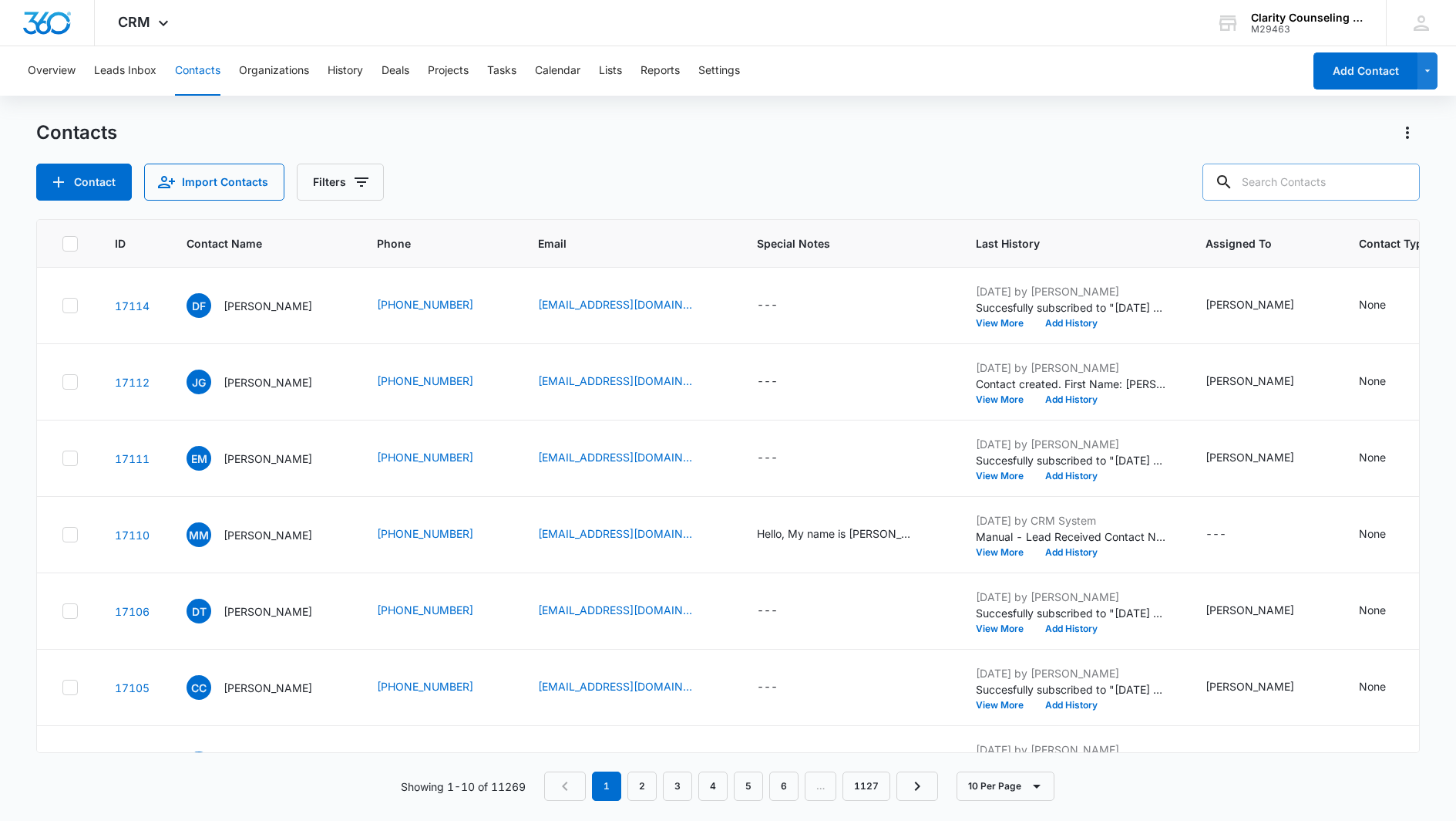
paste input "[EMAIL_ADDRESS][DOMAIN_NAME]"
type input "[EMAIL_ADDRESS][DOMAIN_NAME]"
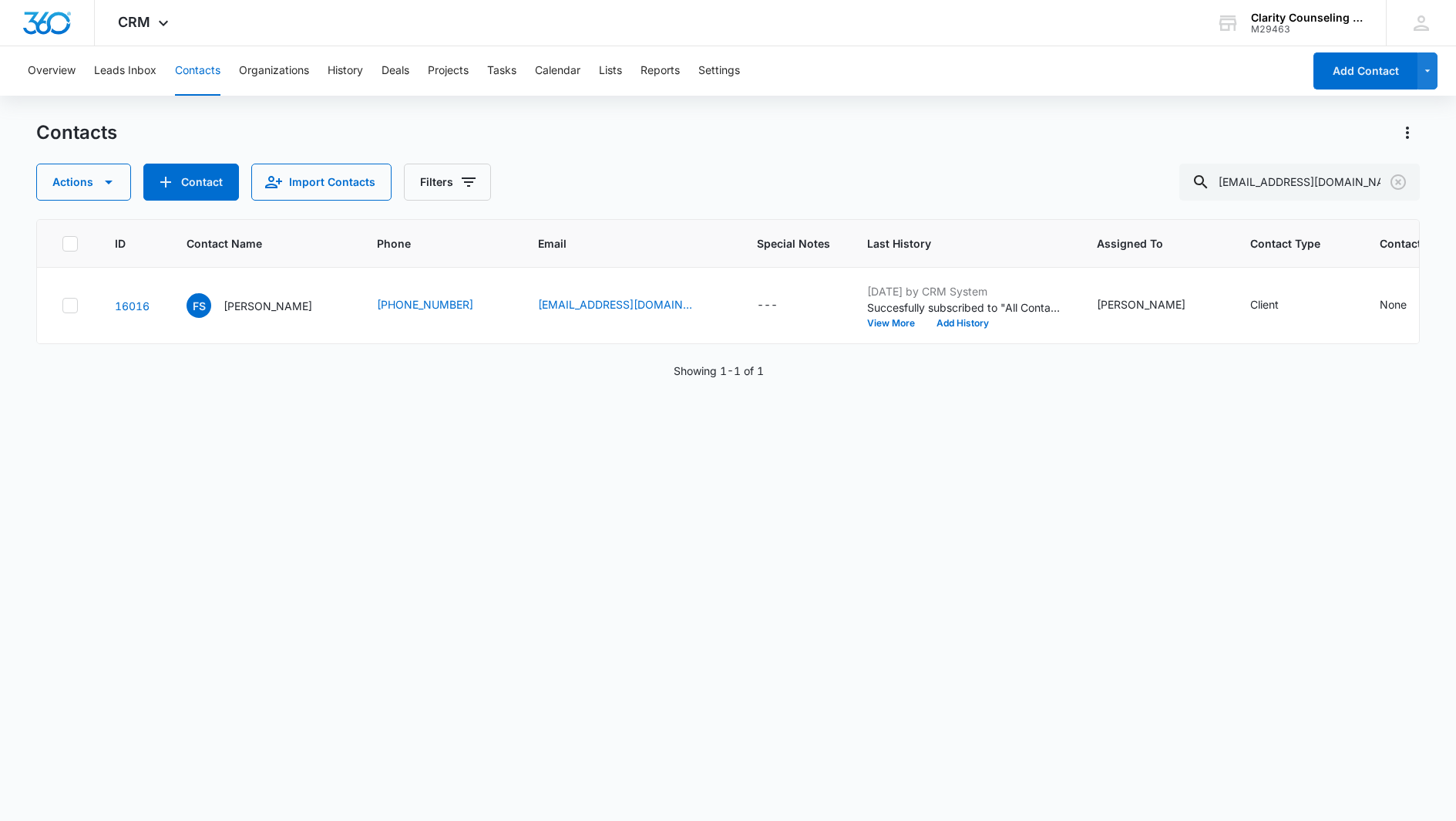
click at [1404, 178] on icon "Clear" at bounding box center [1398, 182] width 19 height 19
click at [1404, 178] on div at bounding box center [1398, 182] width 25 height 37
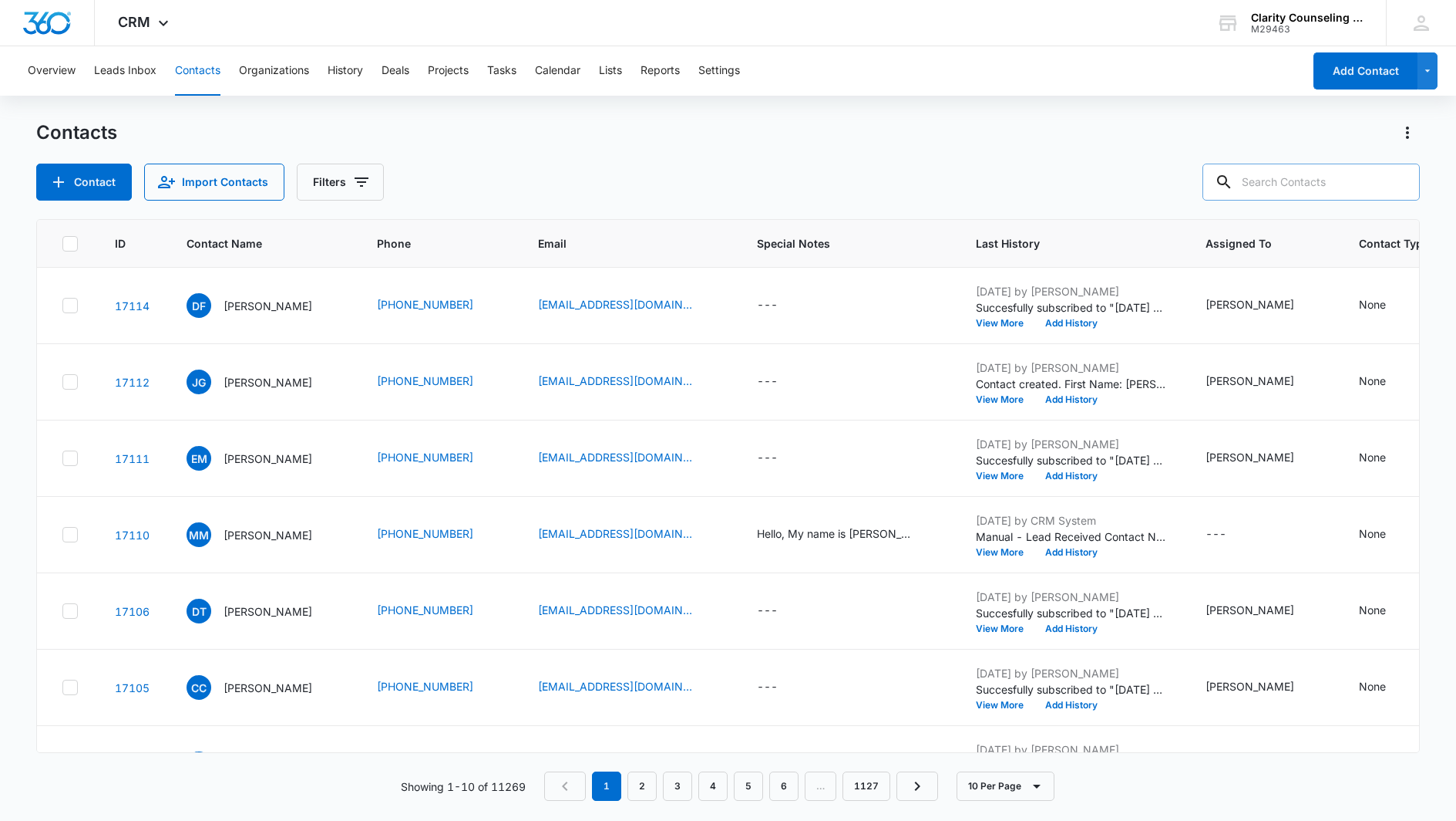
paste input "[PERSON_NAME][EMAIL_ADDRESS][DOMAIN_NAME]"
type input "[PERSON_NAME][EMAIL_ADDRESS][DOMAIN_NAME]"
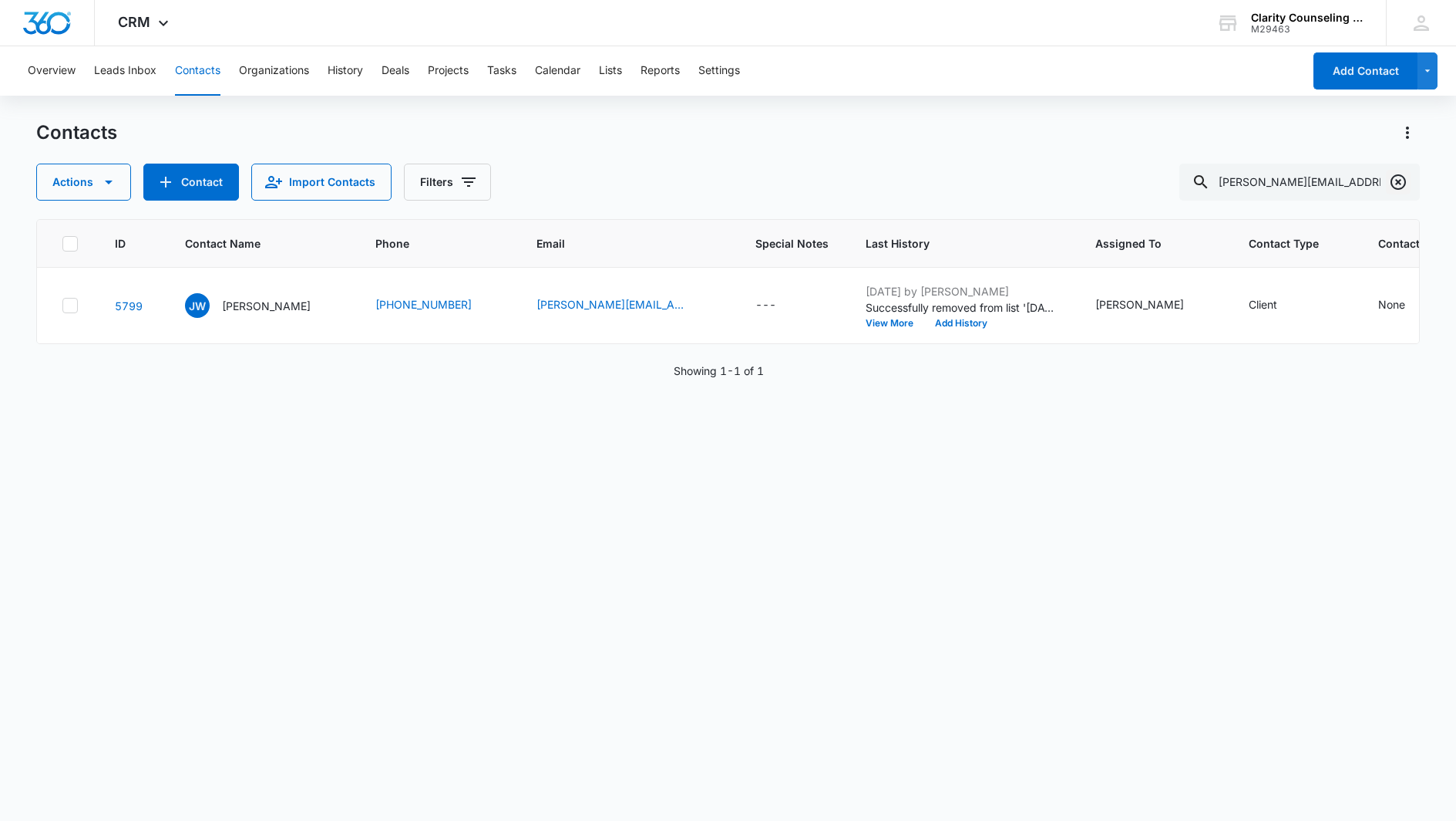
click at [1402, 183] on icon "Clear" at bounding box center [1398, 182] width 19 height 19
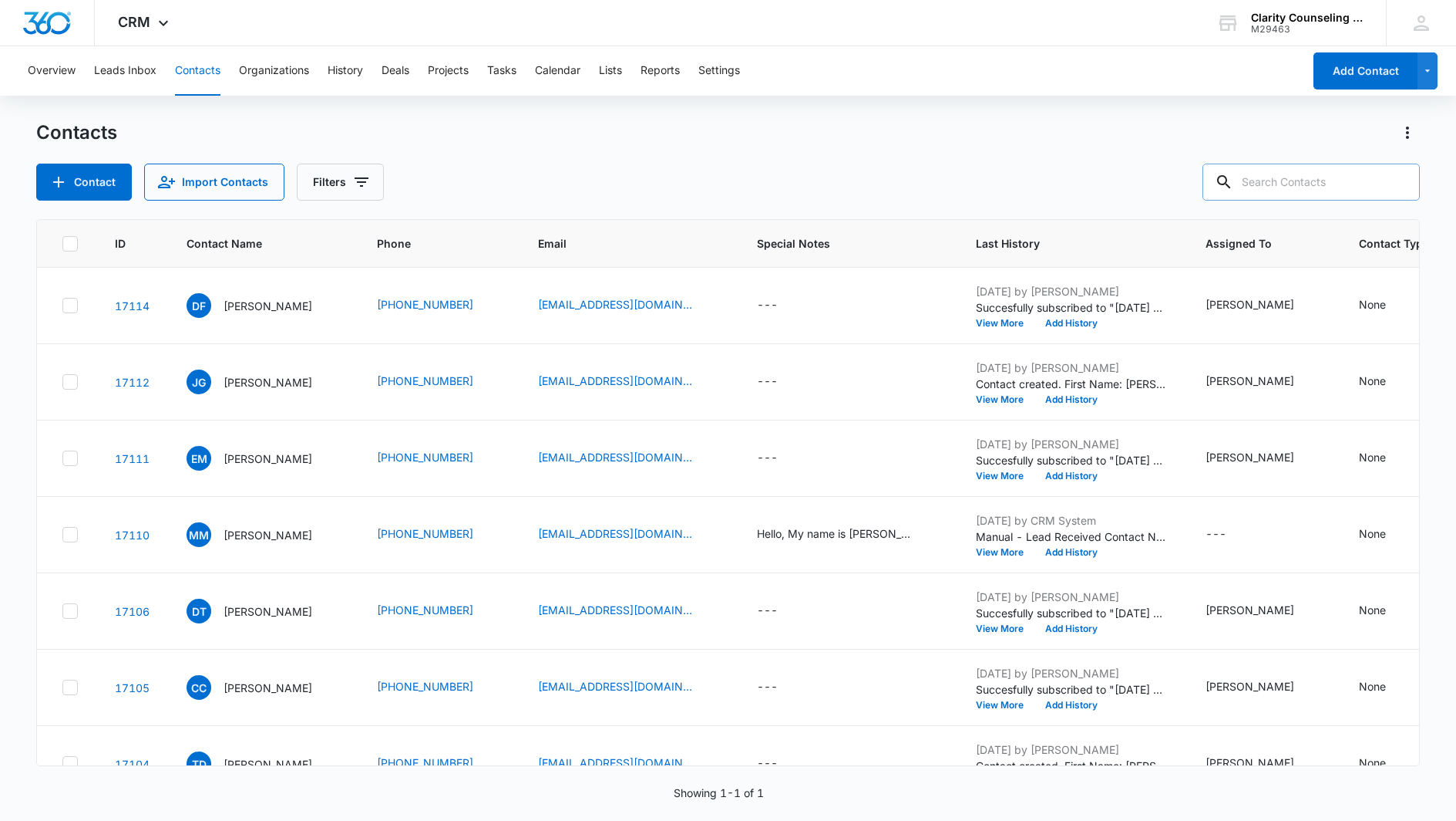
drag, startPoint x: 1402, startPoint y: 183, endPoint x: 1304, endPoint y: 184, distance: 98.0
click at [1398, 184] on div at bounding box center [1398, 182] width 25 height 37
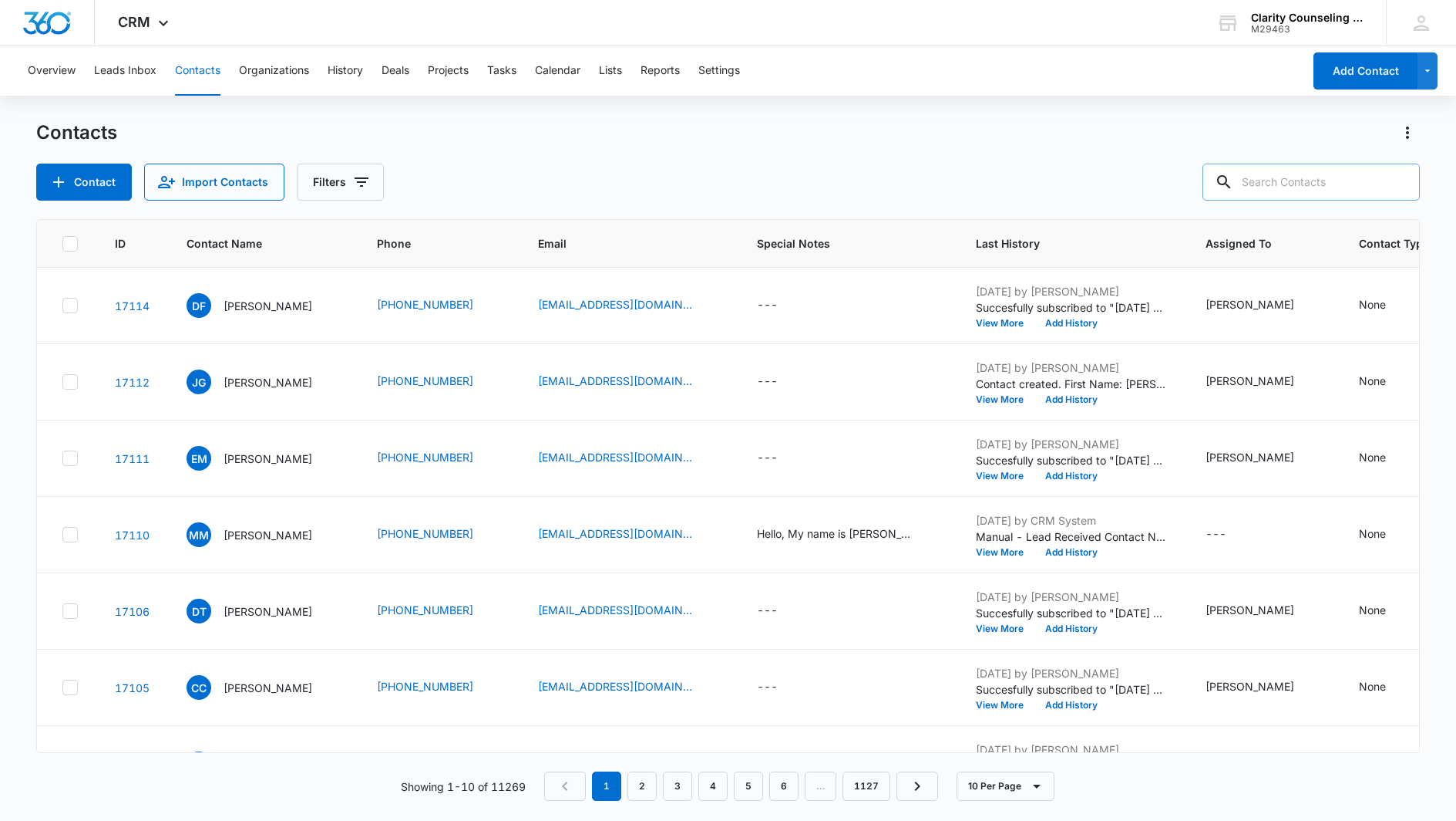
paste input "[EMAIL_ADDRESS][DOMAIN_NAME]"
type input "[EMAIL_ADDRESS][DOMAIN_NAME]"
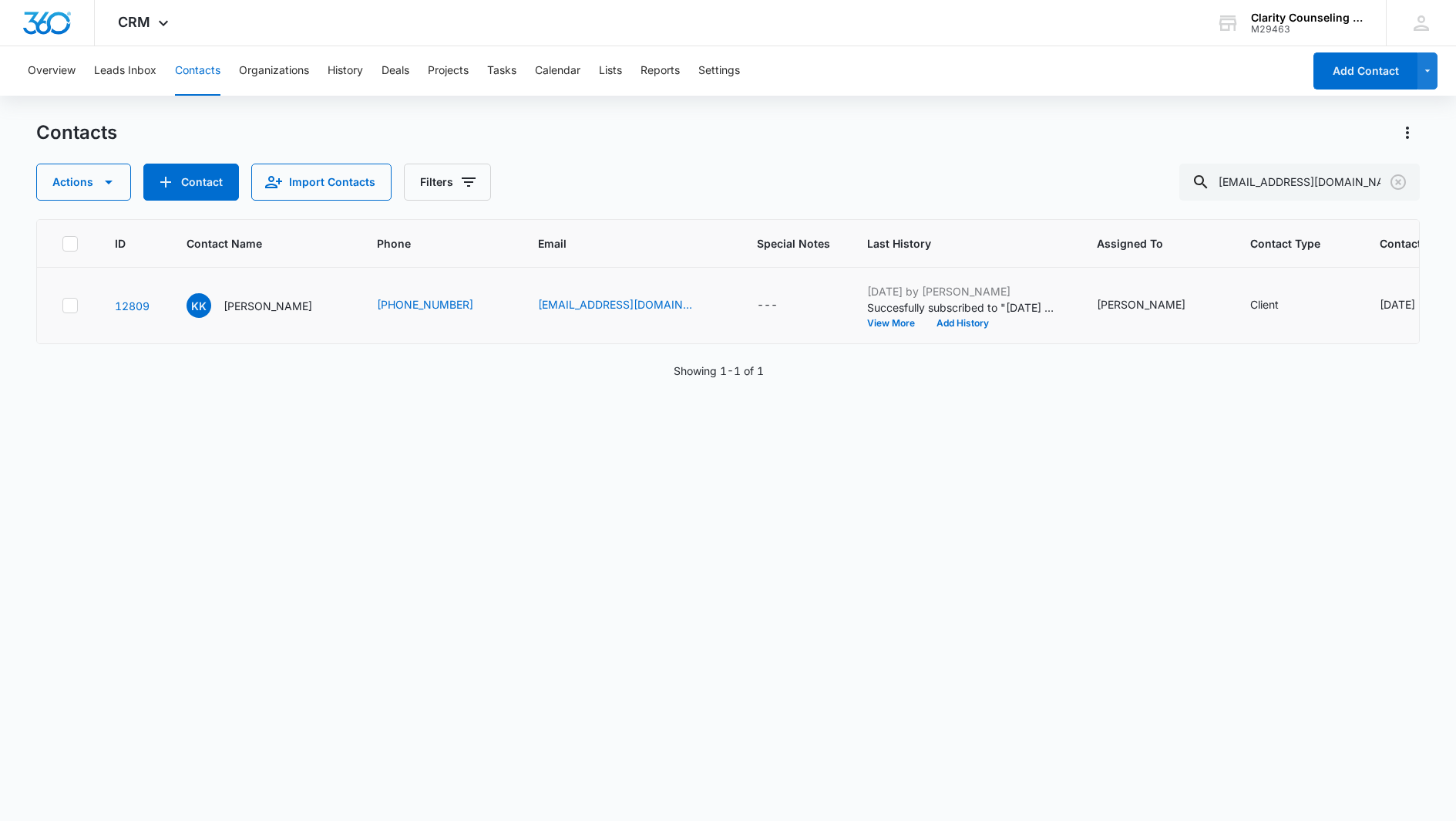
click at [1380, 300] on div "[DATE] Reminder Email List" at bounding box center [1448, 304] width 137 height 16
drag, startPoint x: 1206, startPoint y: 296, endPoint x: 1219, endPoint y: 307, distance: 17.0
click at [1208, 296] on icon "Remove Saturday Reminder Email List" at bounding box center [1203, 293] width 11 height 12
click at [1233, 336] on button "Save" at bounding box center [1249, 341] width 45 height 29
click at [1398, 179] on icon "Clear" at bounding box center [1398, 182] width 19 height 19
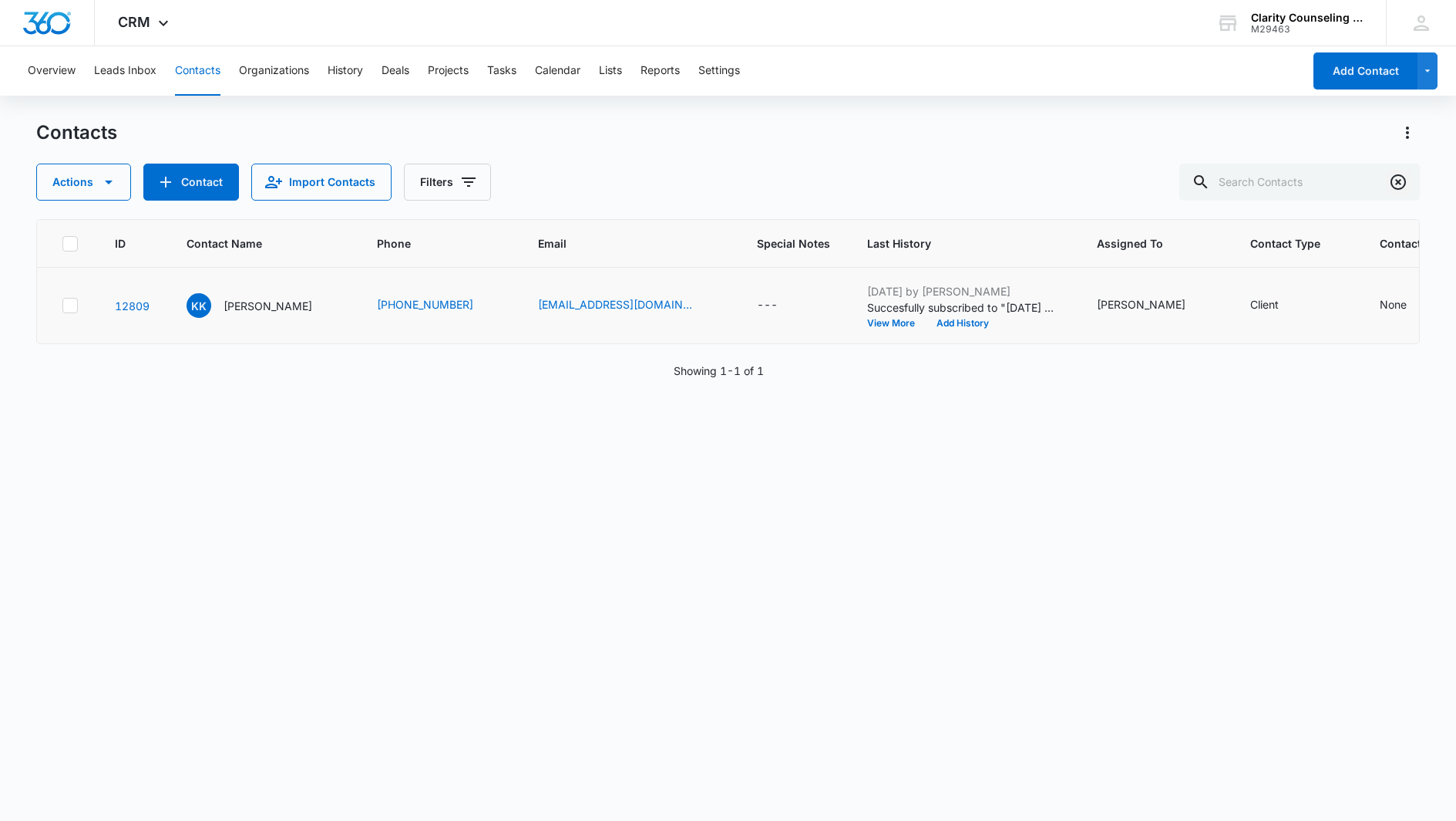
click at [1398, 179] on div at bounding box center [1398, 182] width 25 height 37
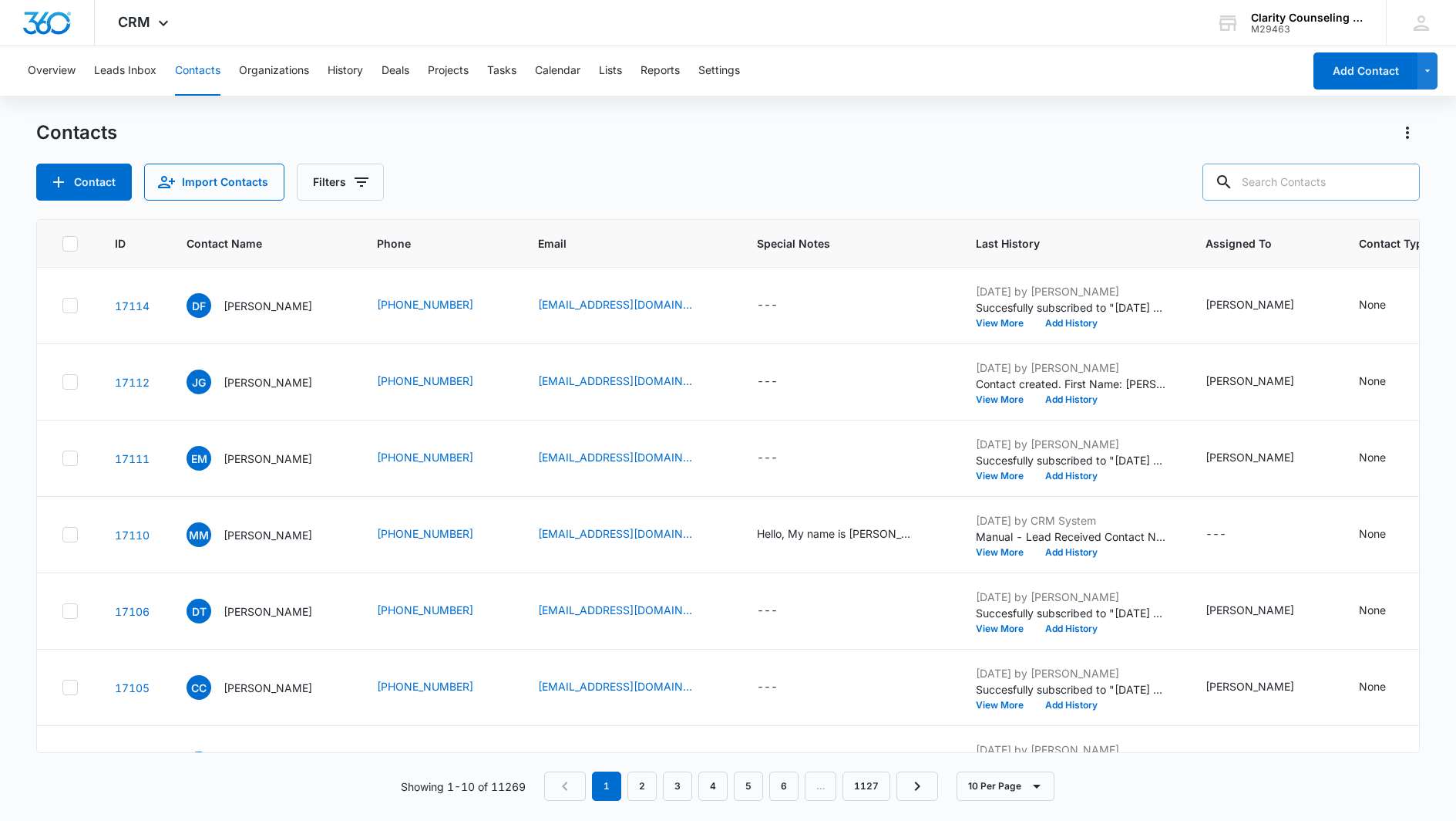
paste input "[EMAIL_ADDRESS][DOMAIN_NAME]"
type input "[EMAIL_ADDRESS][DOMAIN_NAME]"
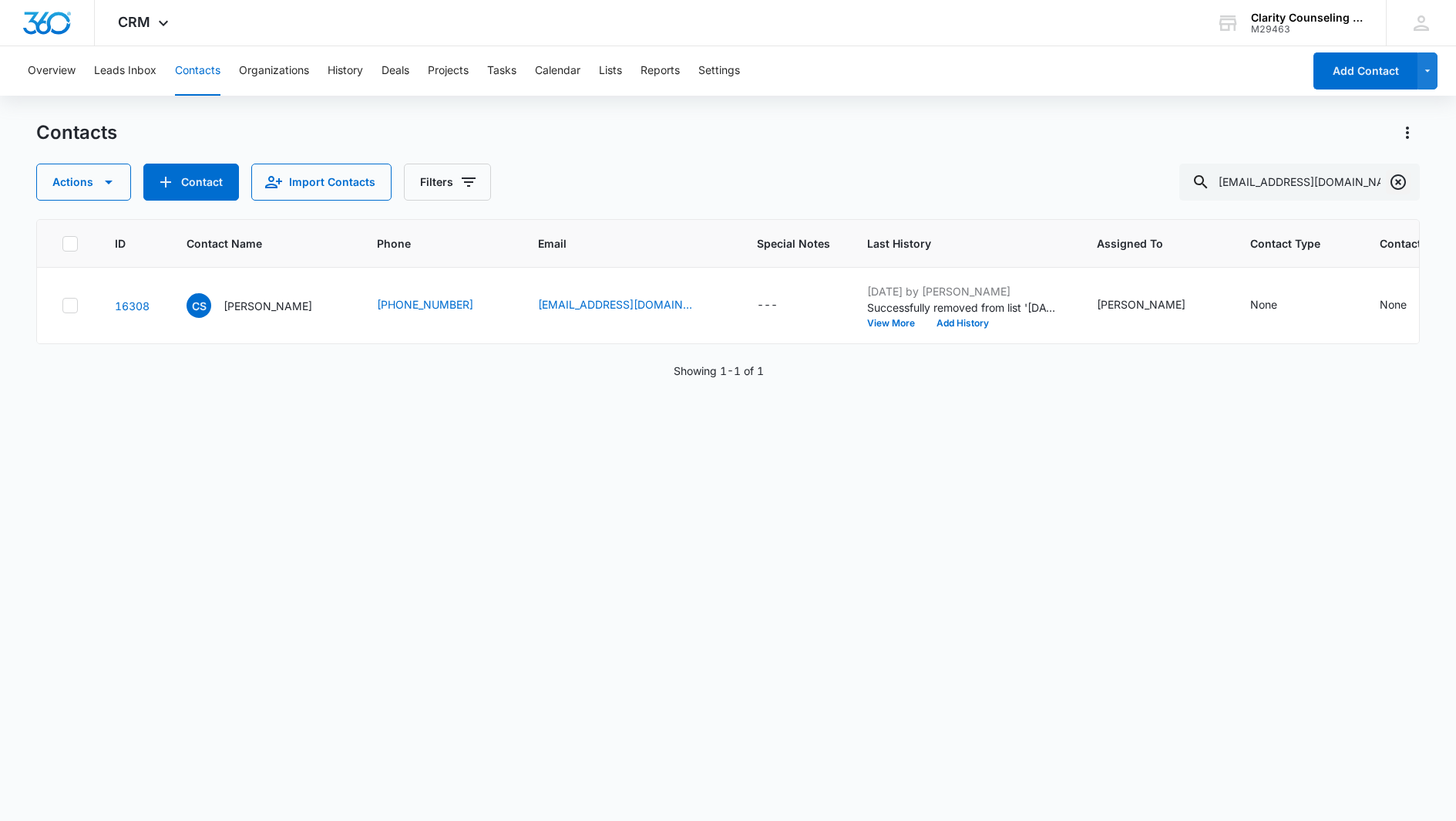
click at [1403, 180] on icon "Clear" at bounding box center [1398, 182] width 19 height 19
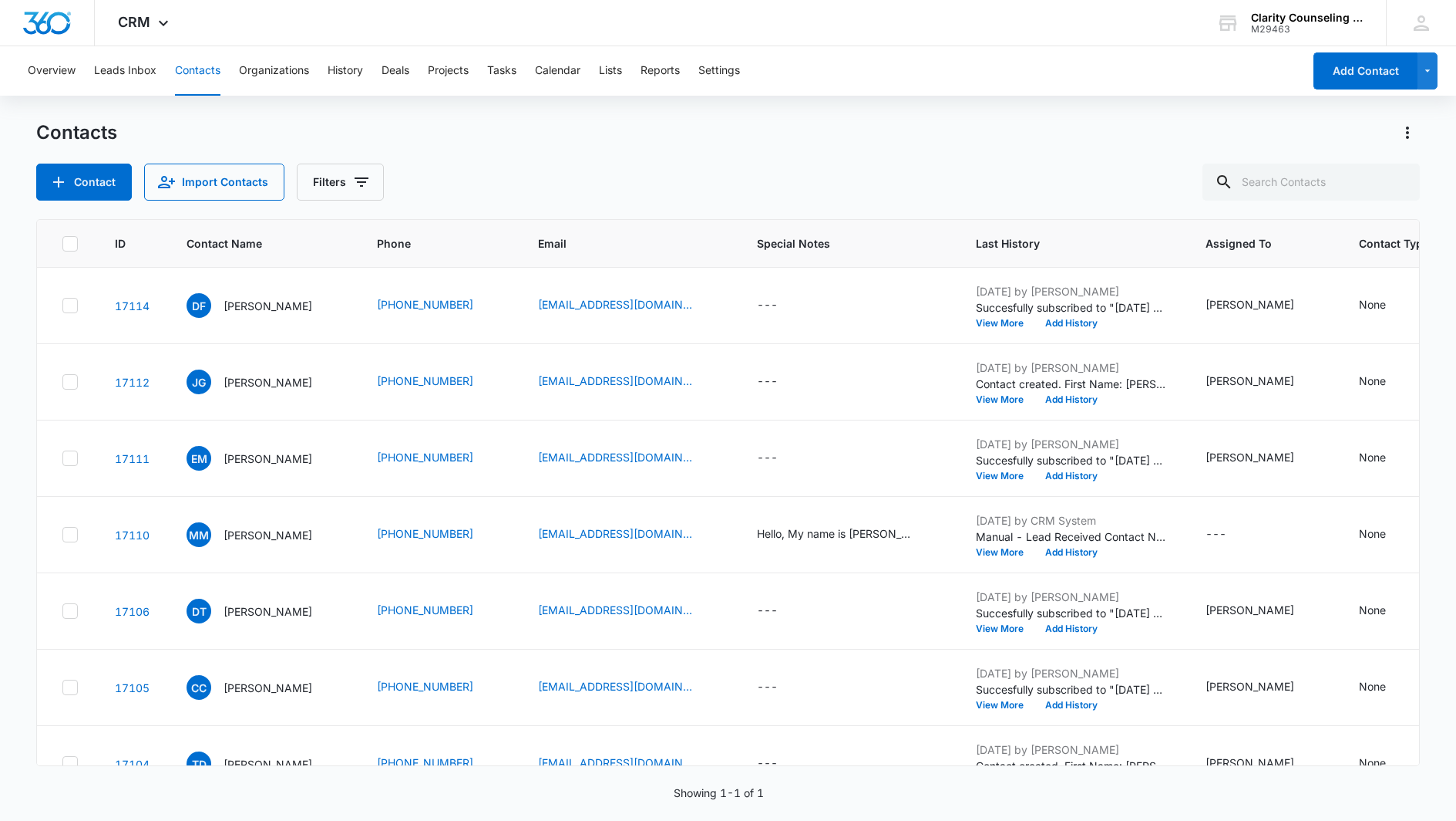
click at [1403, 180] on div at bounding box center [1398, 182] width 25 height 37
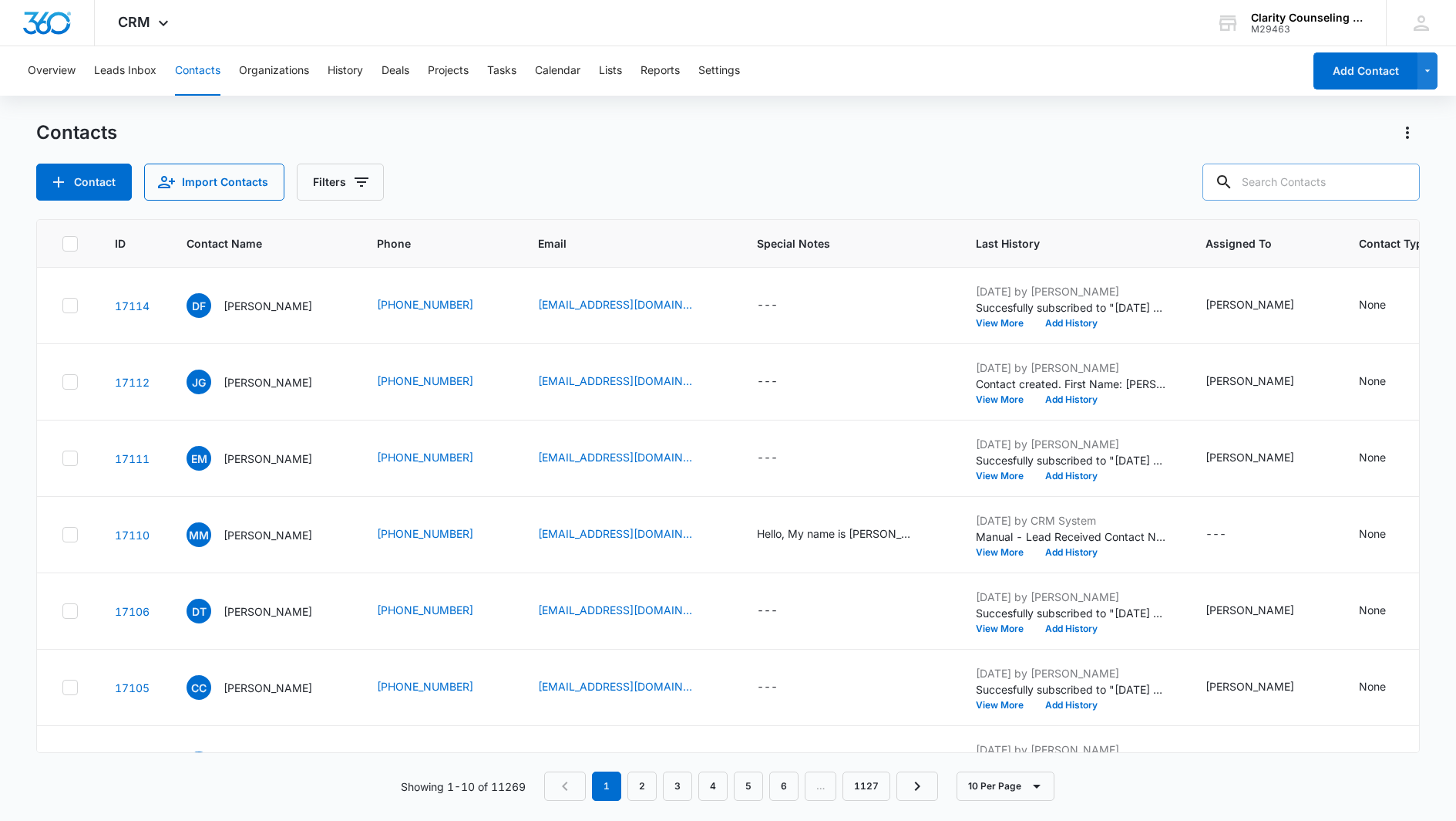
paste input "[EMAIL_ADDRESS][DOMAIN_NAME]"
type input "[EMAIL_ADDRESS][DOMAIN_NAME]"
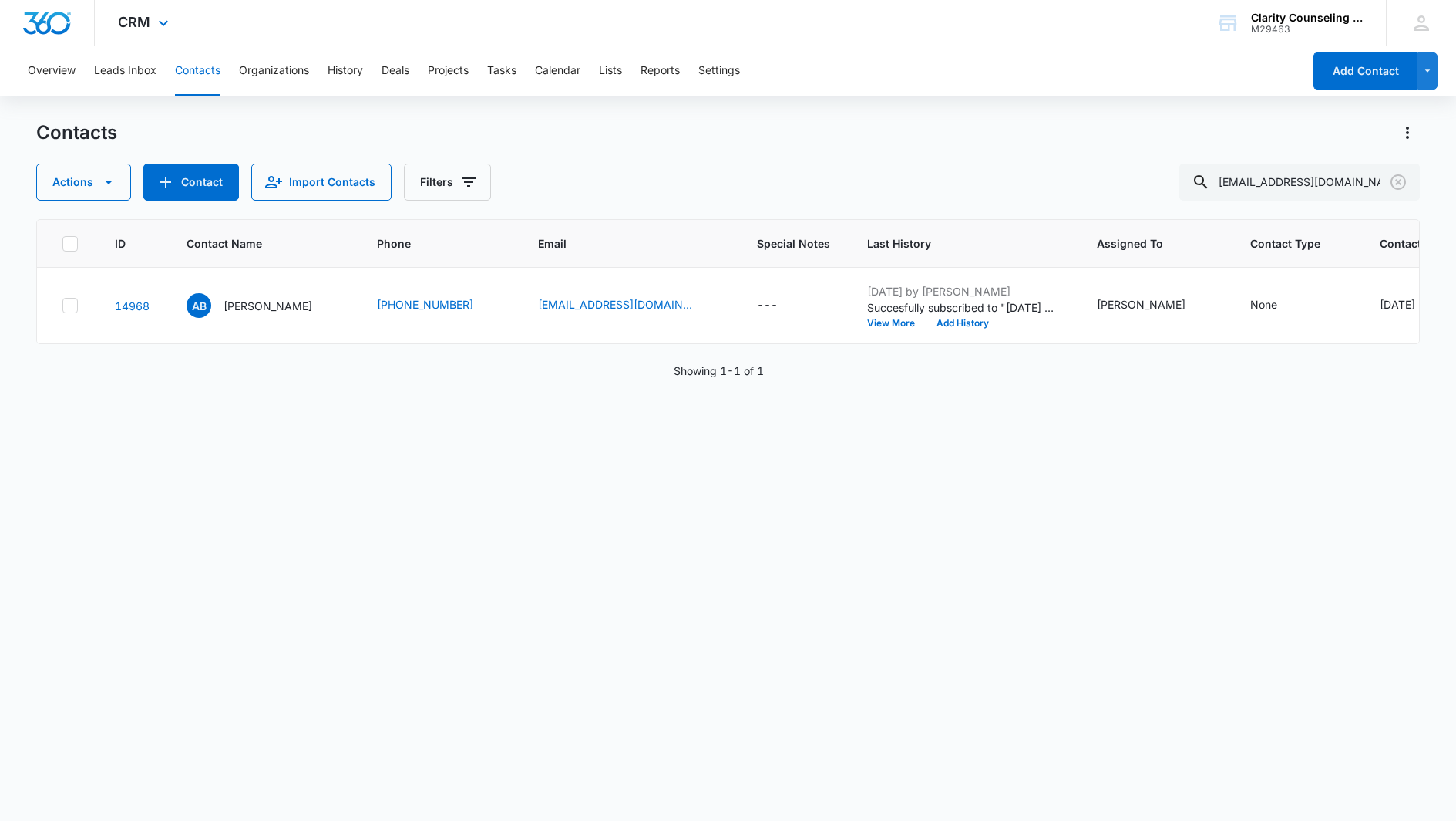
click at [1395, 181] on icon "Clear" at bounding box center [1398, 182] width 19 height 19
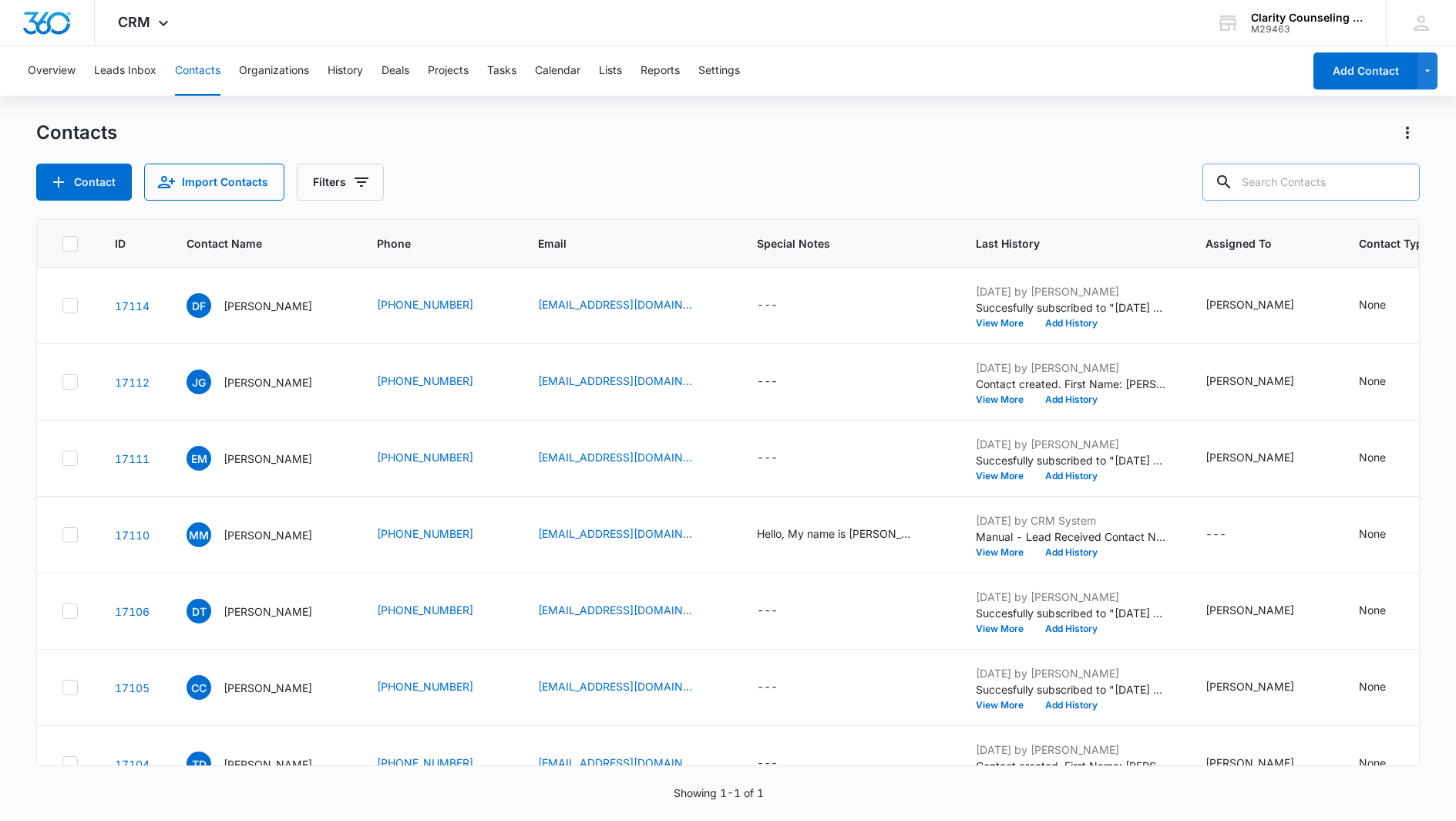
drag, startPoint x: 3, startPoint y: 27, endPoint x: 1309, endPoint y: 182, distance: 1315.2
click at [1395, 181] on div at bounding box center [1398, 182] width 25 height 37
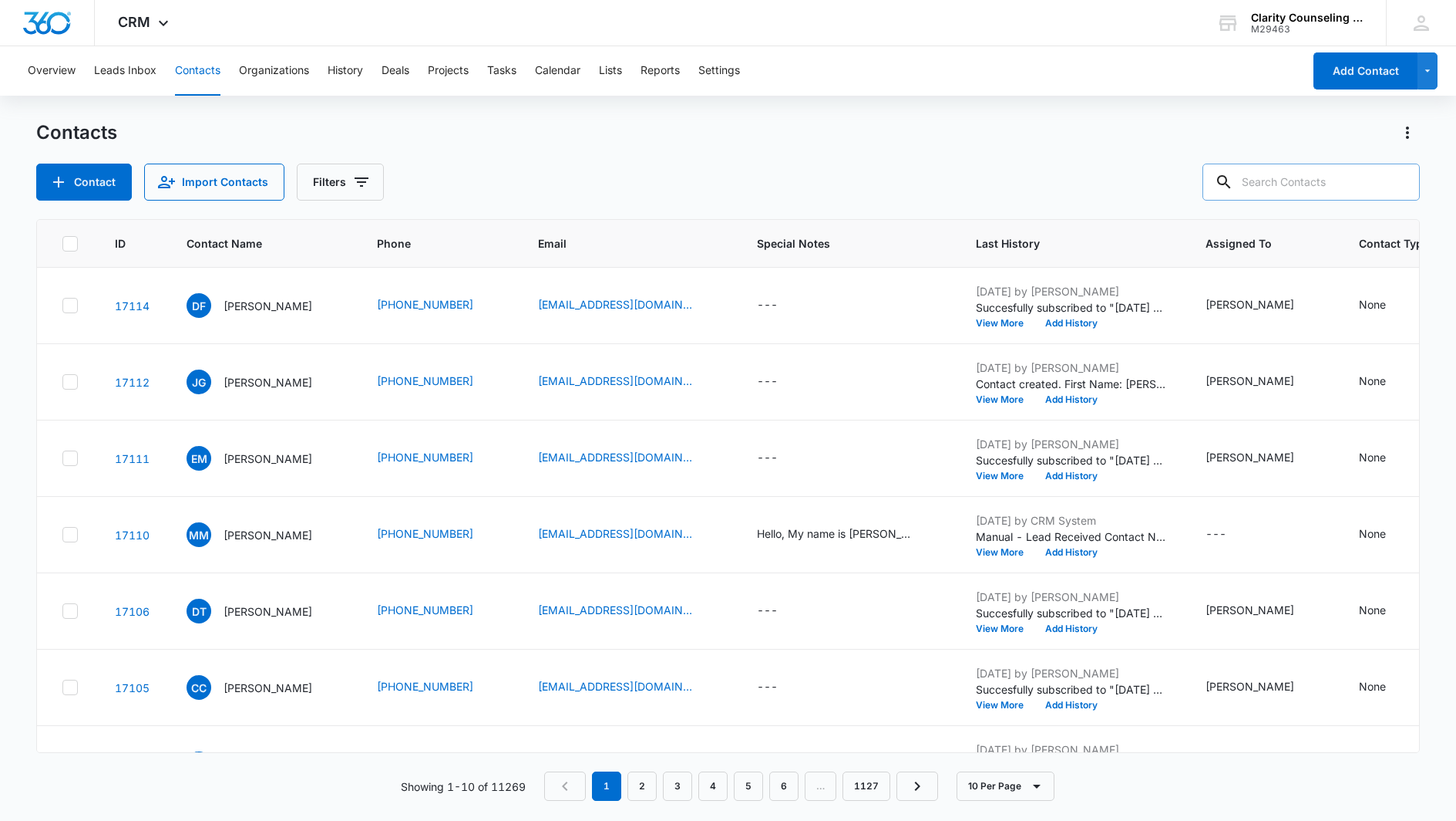
paste input "[PERSON_NAME][EMAIL_ADDRESS][DOMAIN_NAME]"
type input "[PERSON_NAME][EMAIL_ADDRESS][DOMAIN_NAME]"
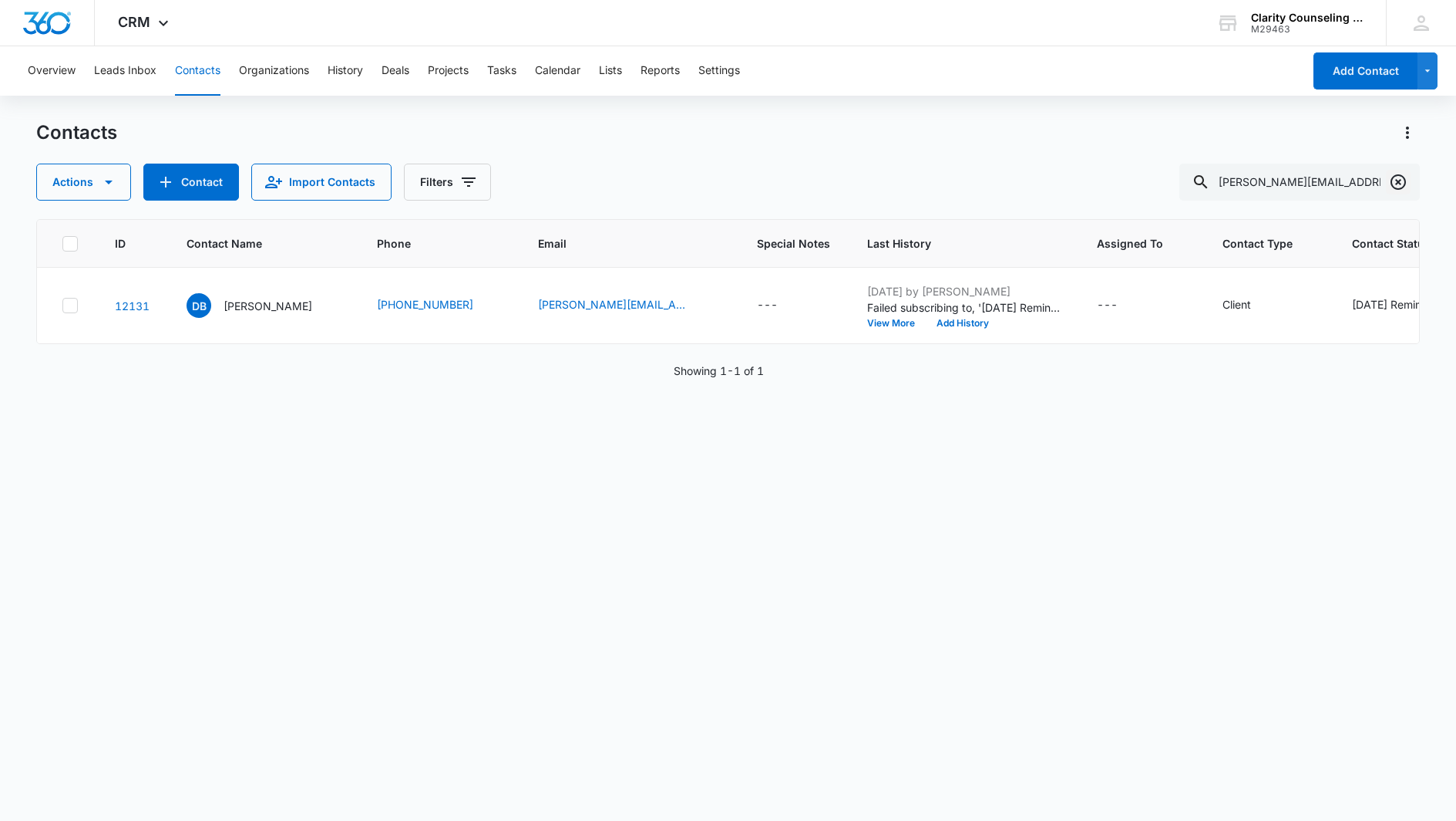
click at [1394, 181] on icon "Clear" at bounding box center [1398, 182] width 19 height 19
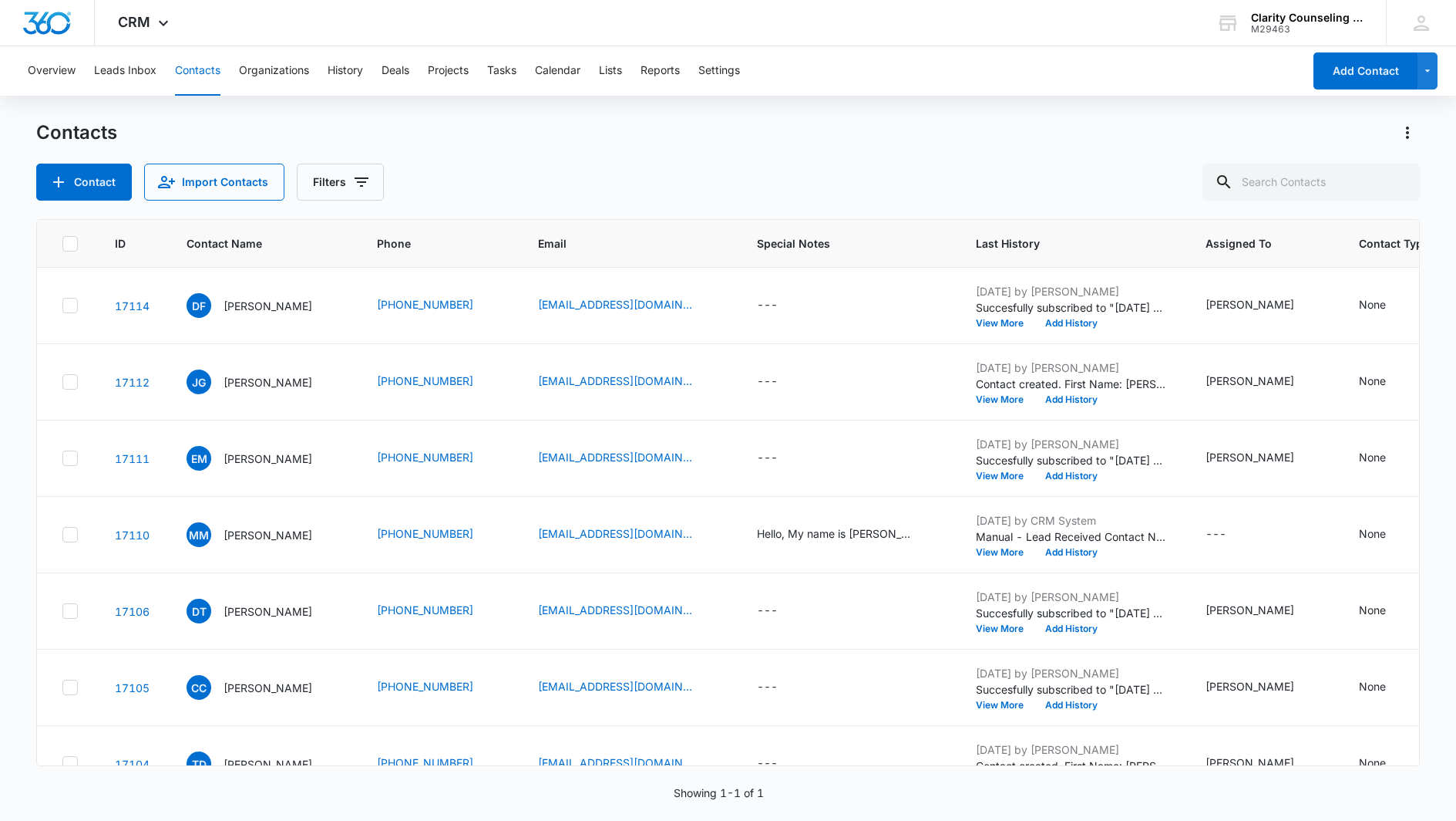
click at [1394, 181] on div at bounding box center [1398, 182] width 25 height 37
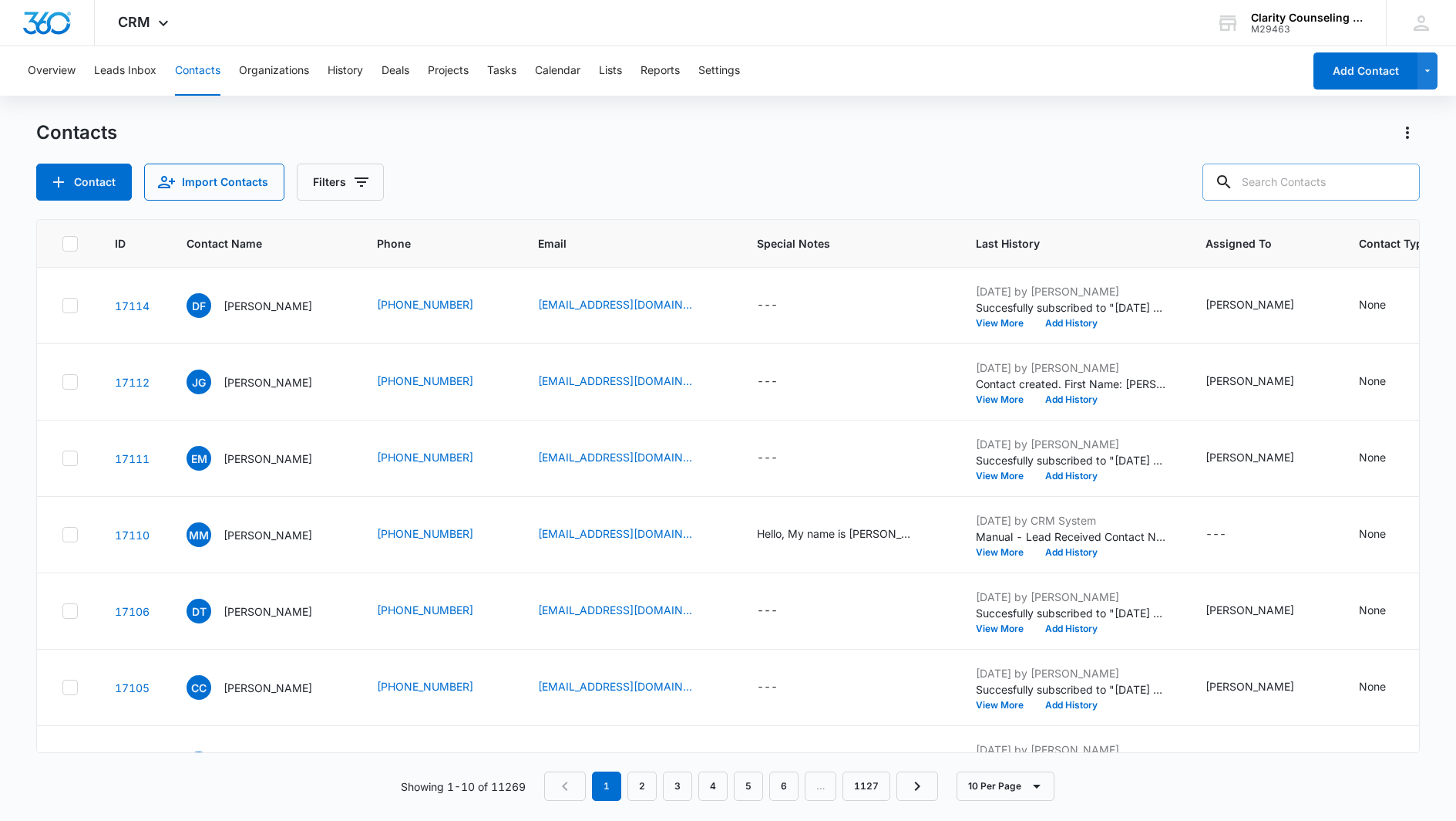
paste input "[EMAIL_ADDRESS][DOMAIN_NAME]"
type input "[EMAIL_ADDRESS][DOMAIN_NAME]"
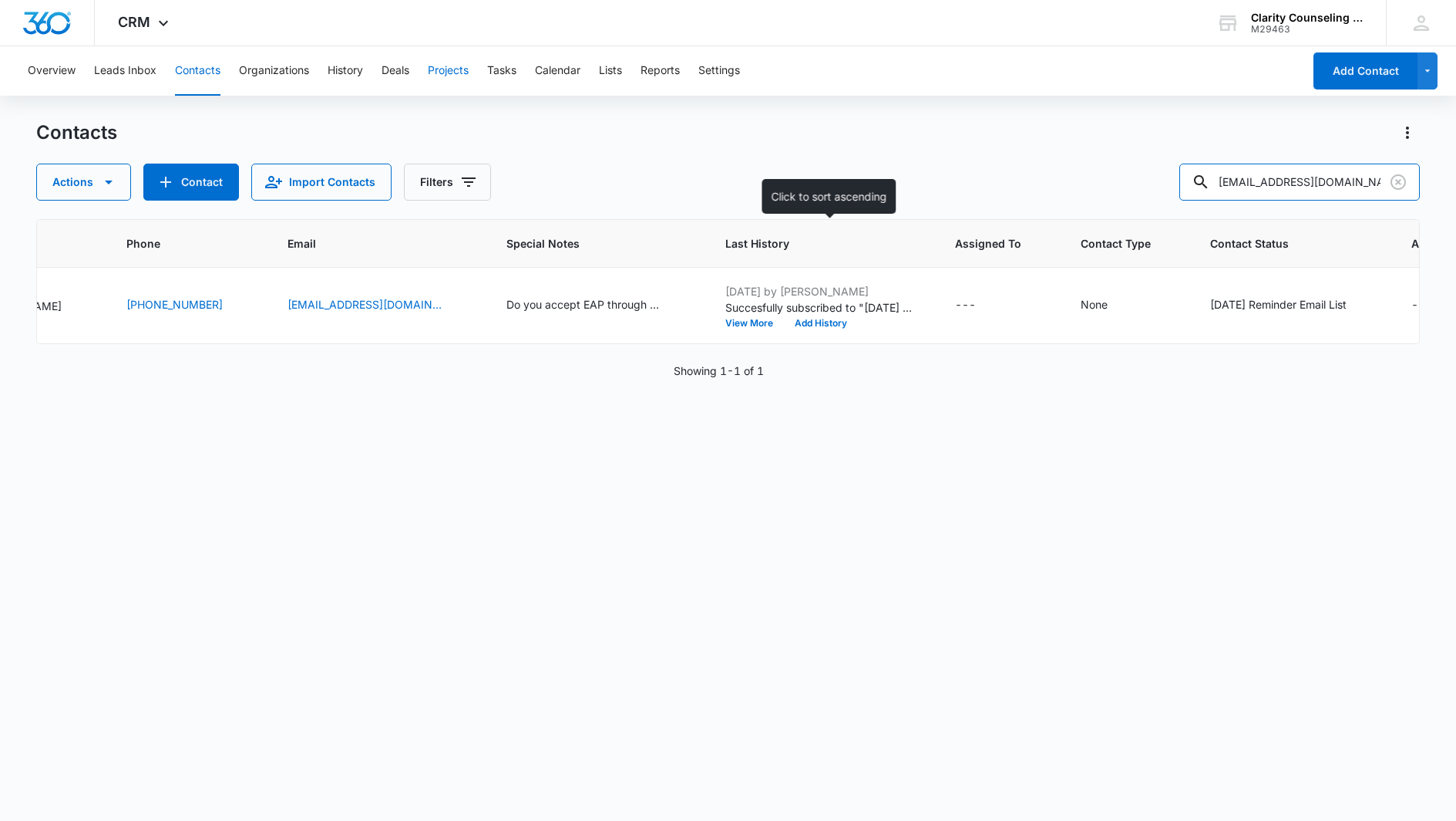
scroll to position [0, 291]
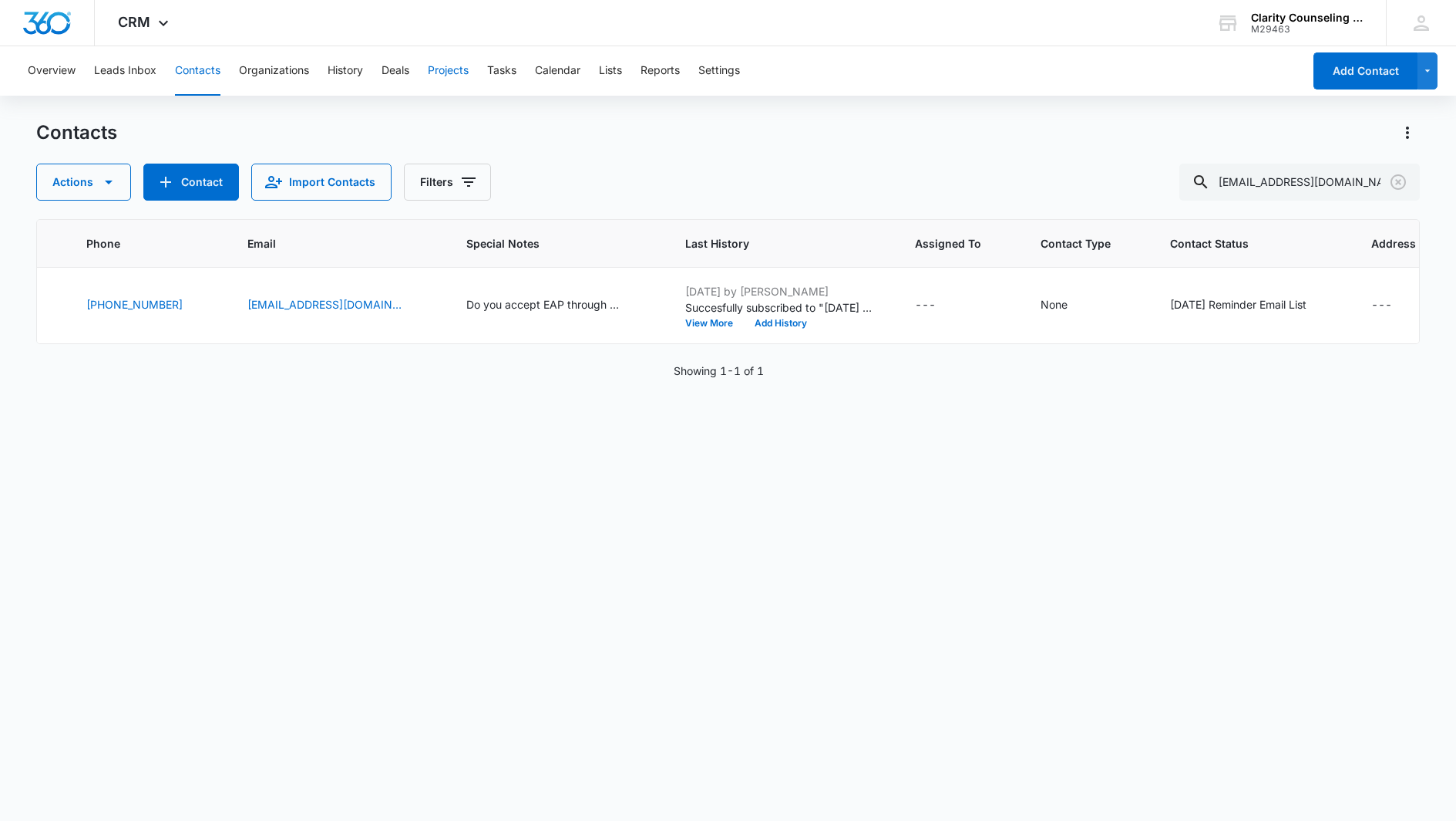
click at [1388, 181] on button "Clear" at bounding box center [1398, 182] width 25 height 25
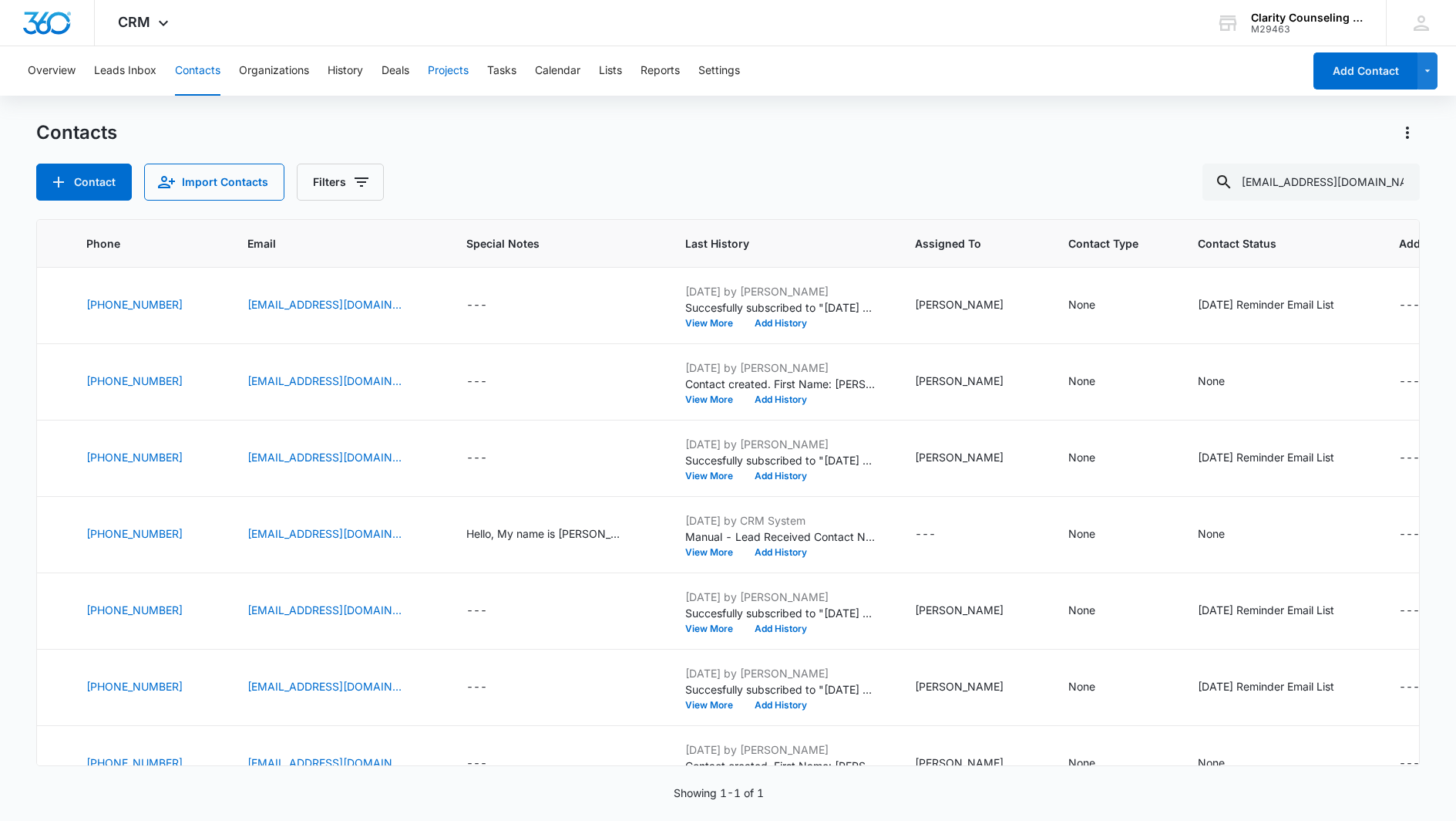
click at [1388, 181] on div at bounding box center [1398, 182] width 25 height 37
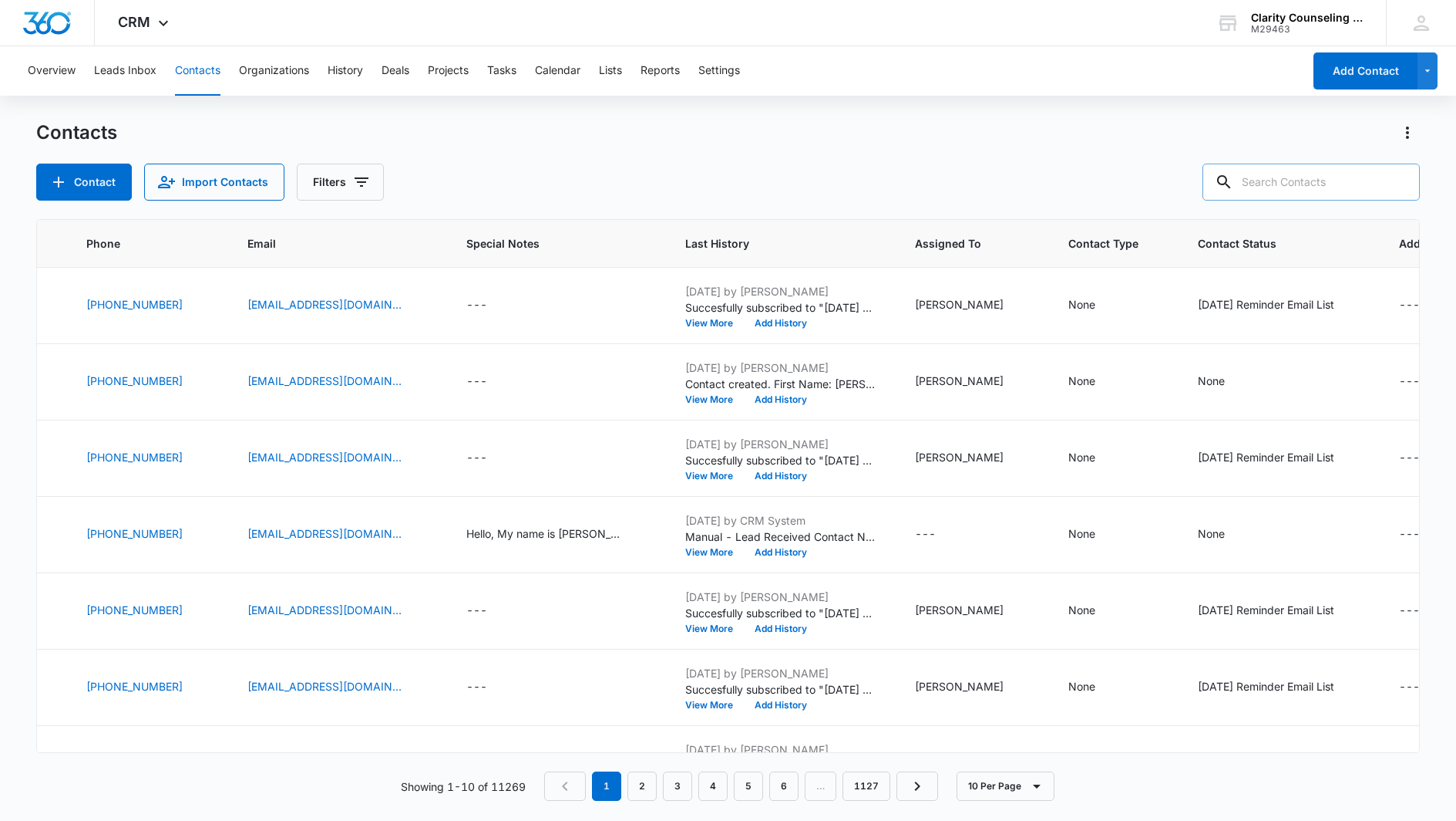
paste input "[EMAIL_ADDRESS][DOMAIN_NAME]"
type input "[EMAIL_ADDRESS][DOMAIN_NAME]"
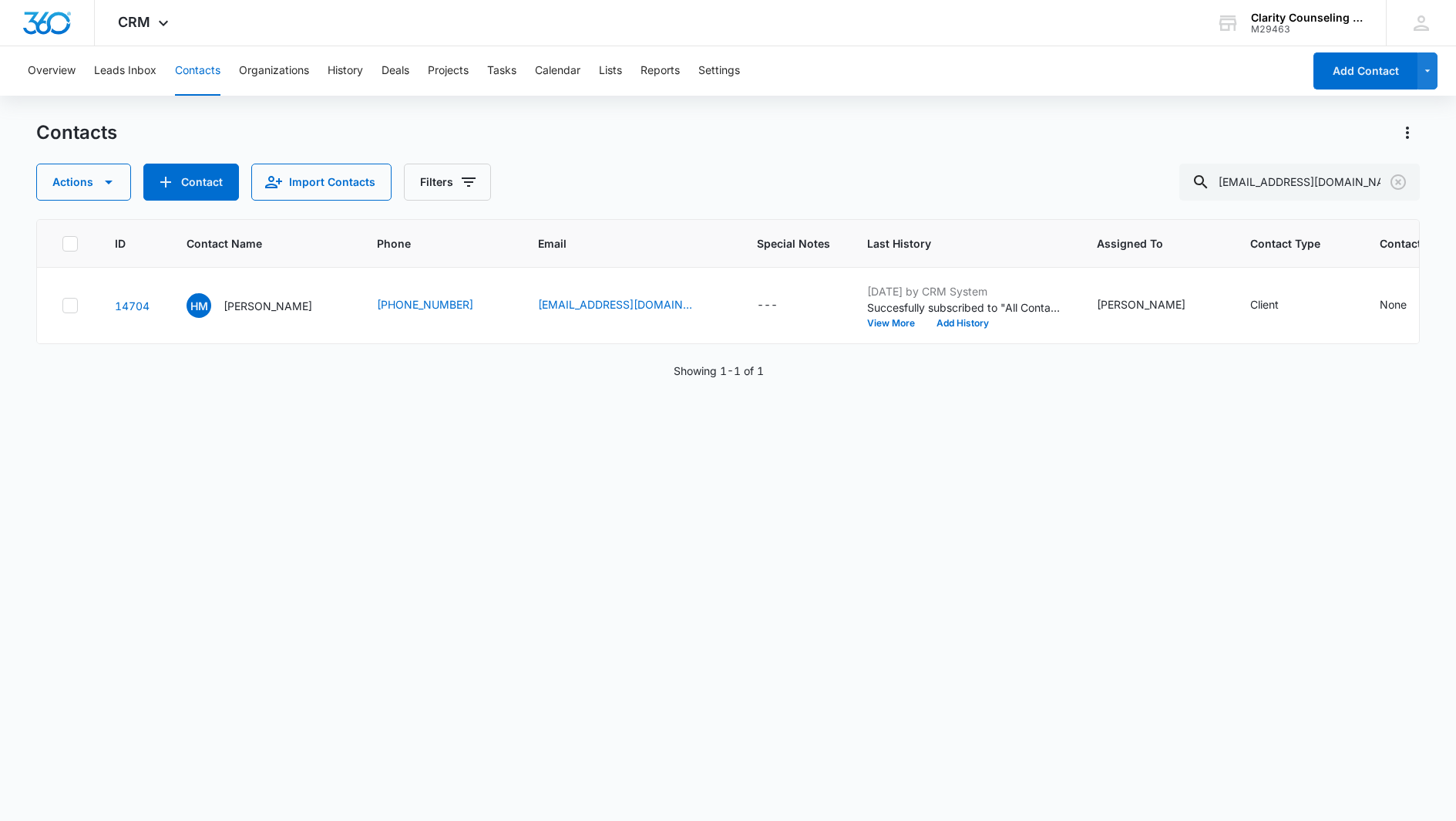
scroll to position [1, 0]
click at [1405, 182] on icon "Clear" at bounding box center [1398, 181] width 15 height 15
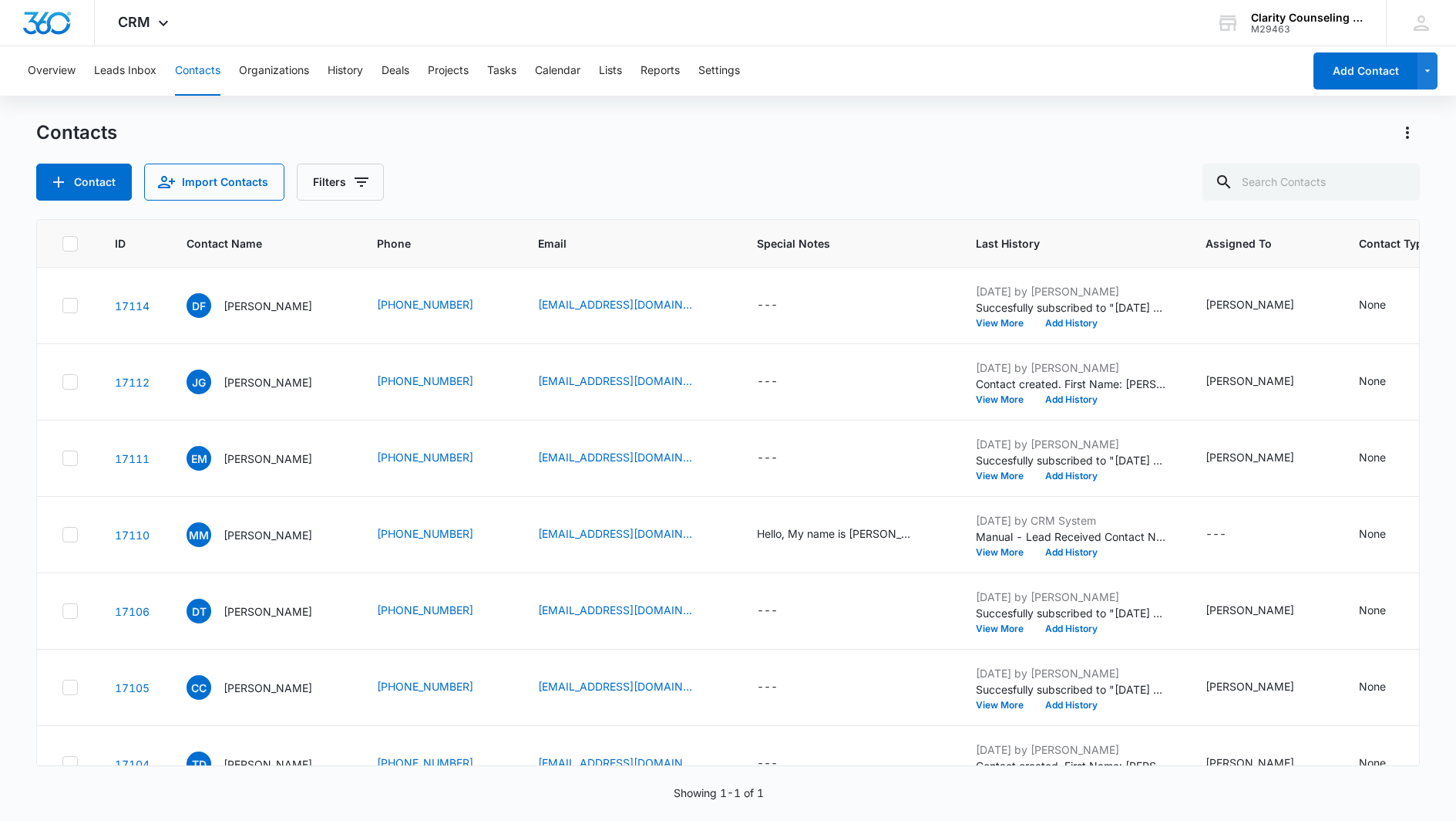
click at [1405, 182] on div at bounding box center [1398, 182] width 25 height 37
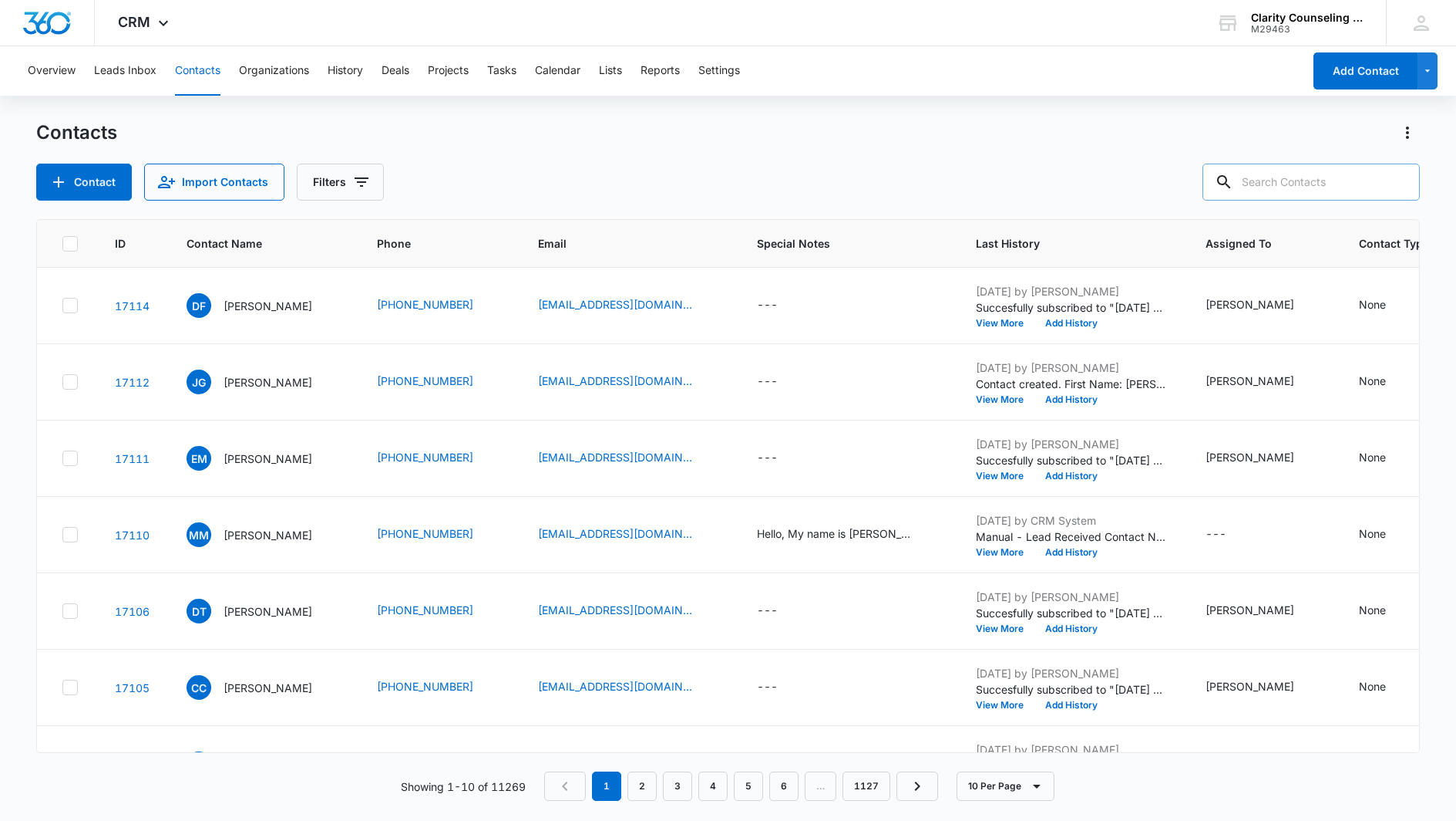
scroll to position [0, 0]
paste input "[EMAIL_ADDRESS][DOMAIN_NAME]"
type input "[EMAIL_ADDRESS][DOMAIN_NAME]"
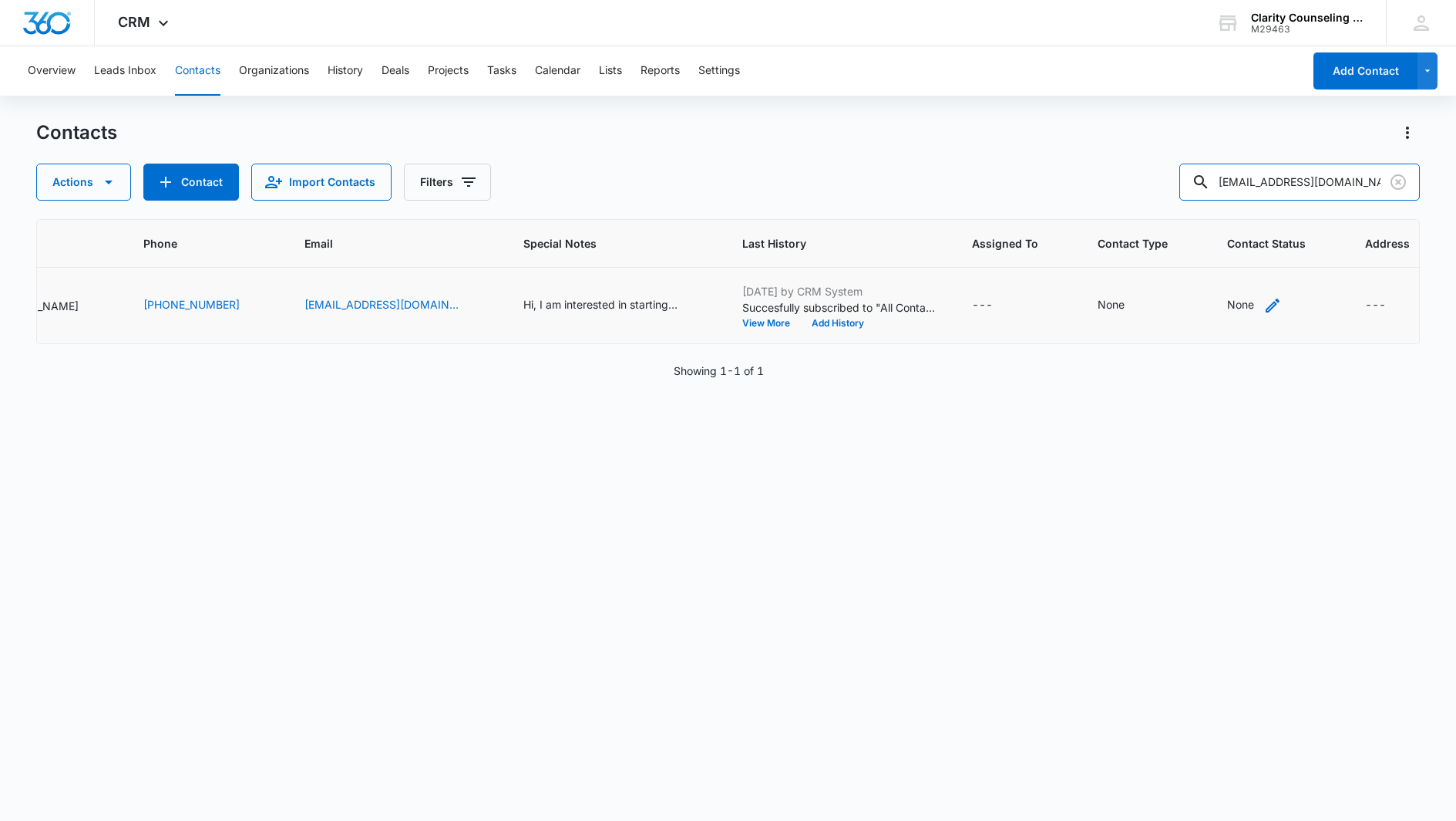
scroll to position [0, 232]
click at [1229, 303] on div "None" at bounding box center [1242, 304] width 27 height 16
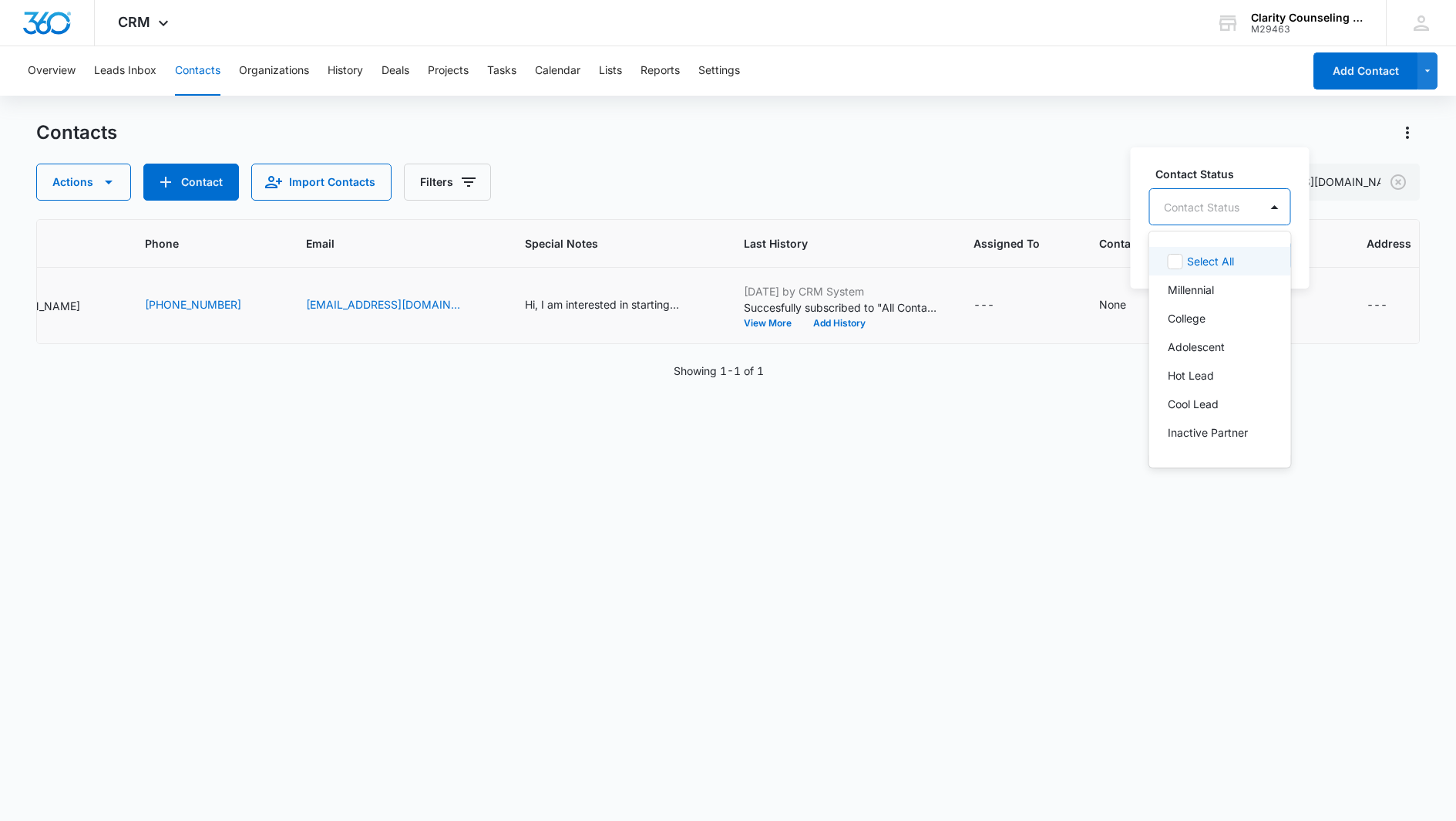
click at [1255, 196] on div "Contact Status" at bounding box center [1205, 207] width 109 height 35
drag, startPoint x: 1242, startPoint y: 314, endPoint x: 1305, endPoint y: 221, distance: 112.3
click at [1242, 314] on p "[DATE] Reminder Email List" at bounding box center [1219, 315] width 102 height 32
drag, startPoint x: 1326, startPoint y: 196, endPoint x: 1334, endPoint y: 206, distance: 12.8
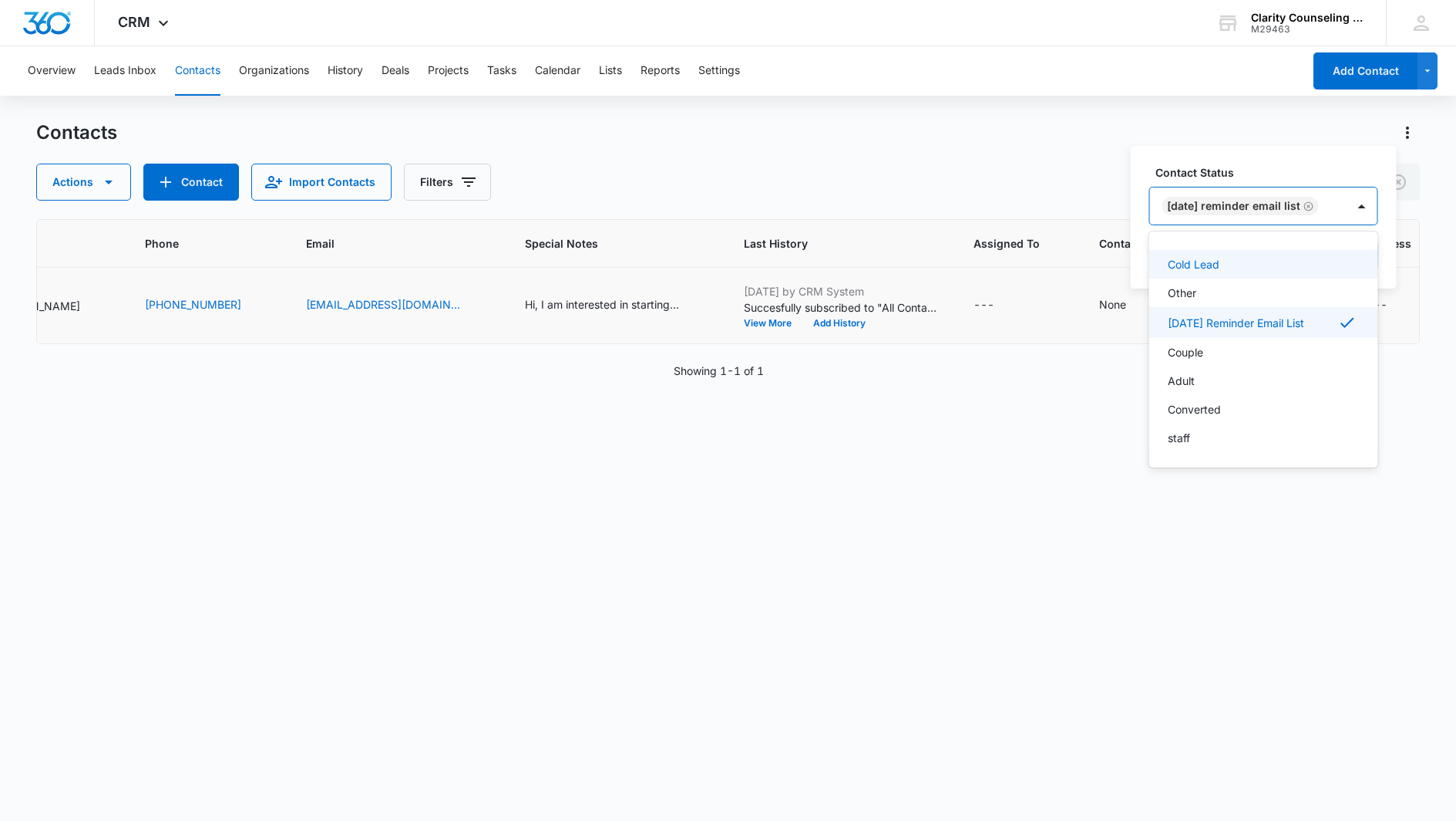
click at [1326, 196] on div "[DATE] Reminder Email List" at bounding box center [1249, 206] width 197 height 37
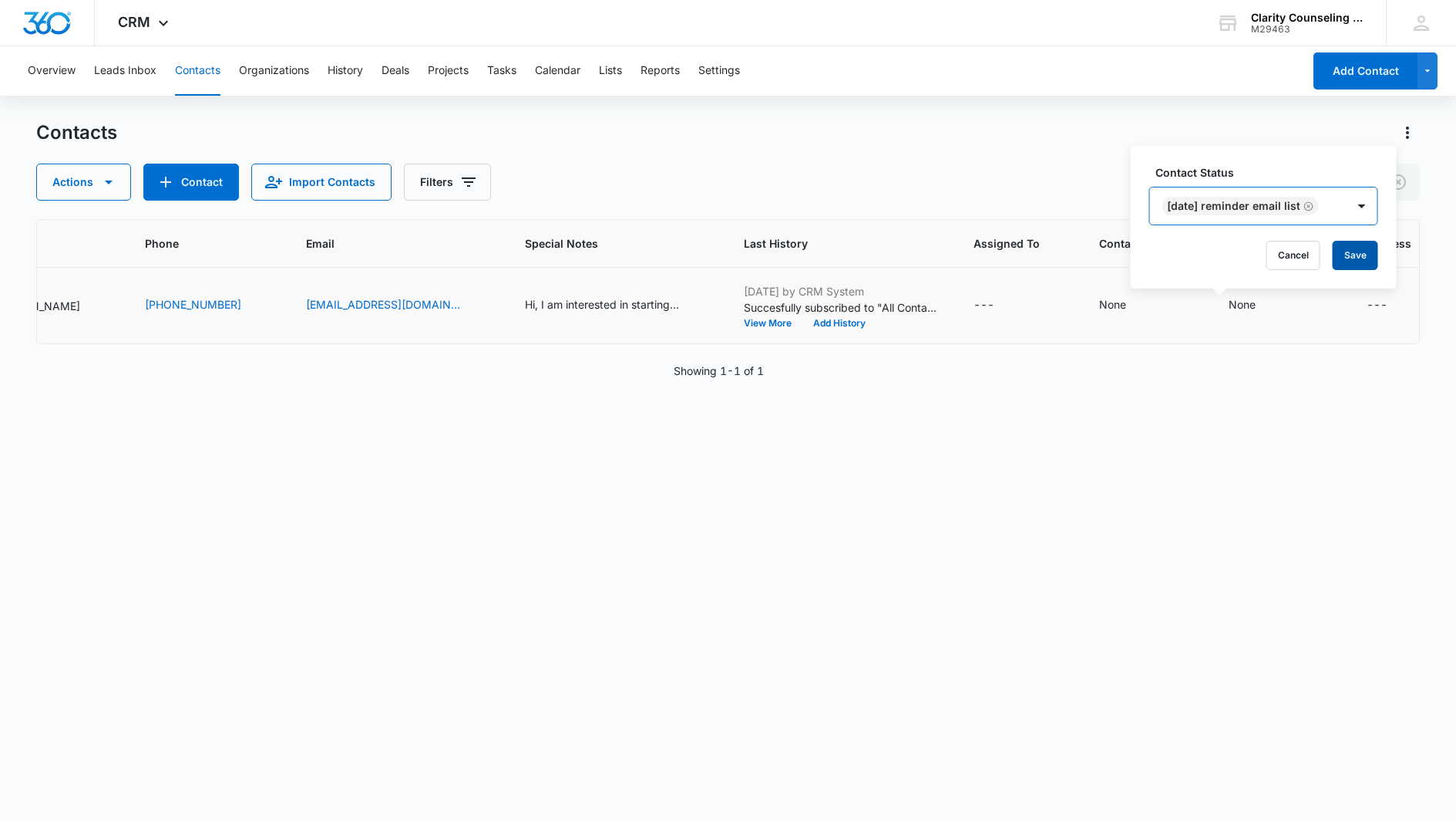
click at [1379, 262] on button "Save" at bounding box center [1355, 255] width 45 height 29
